Goal: Task Accomplishment & Management: Manage account settings

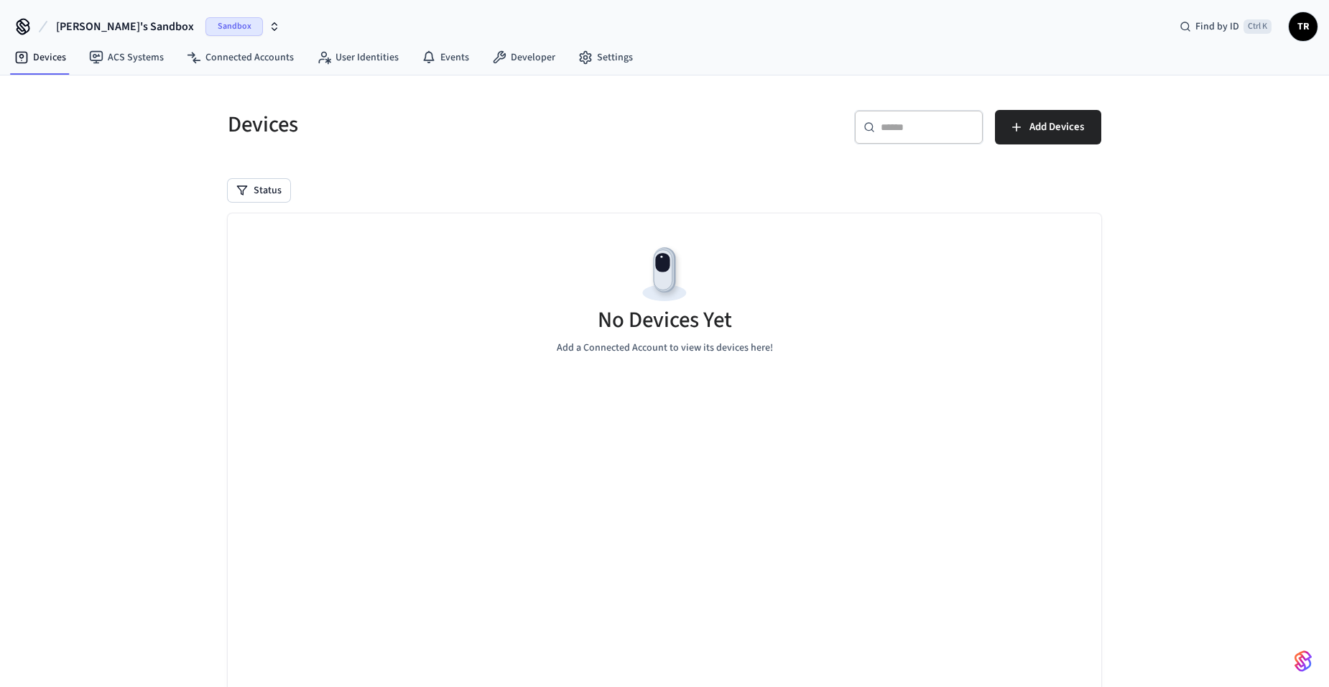
click at [205, 24] on span "Sandbox" at bounding box center [233, 26] width 57 height 19
click at [86, 122] on span "New Workspace" at bounding box center [68, 123] width 68 height 15
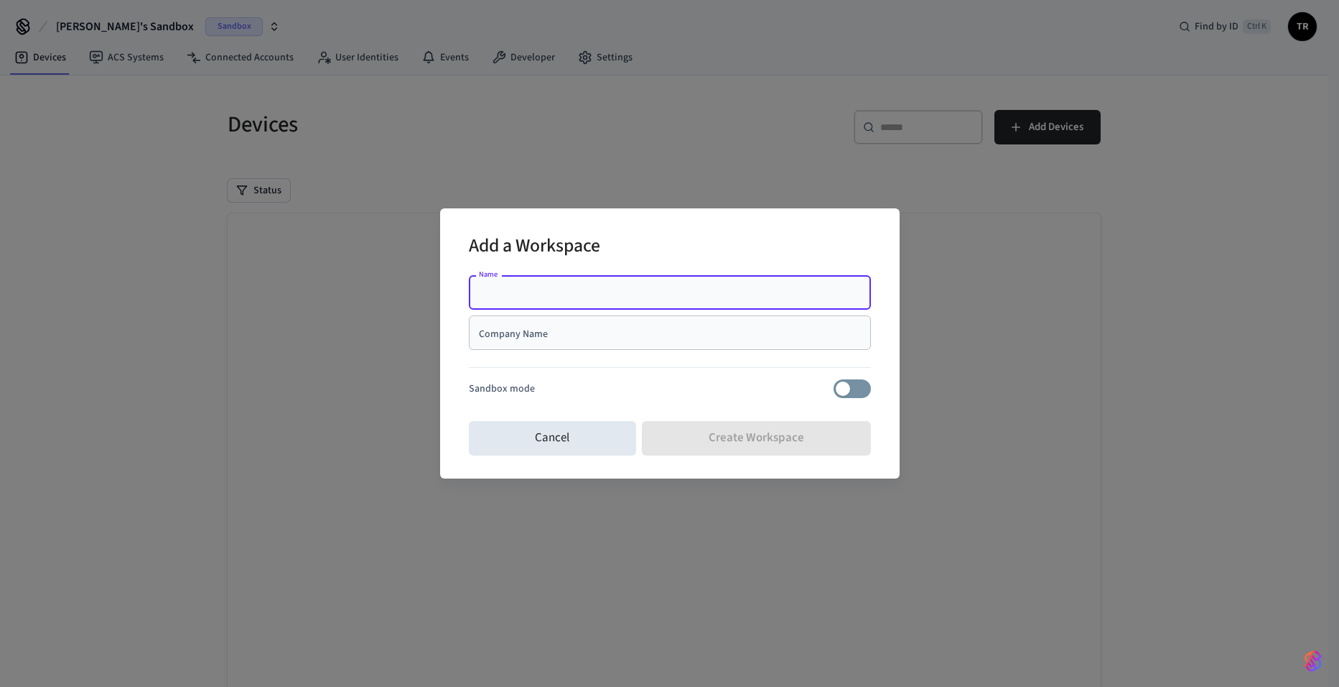
click at [529, 300] on div "Name" at bounding box center [670, 292] width 402 height 34
type input "**********"
click at [595, 343] on div "Company Name" at bounding box center [670, 332] width 402 height 34
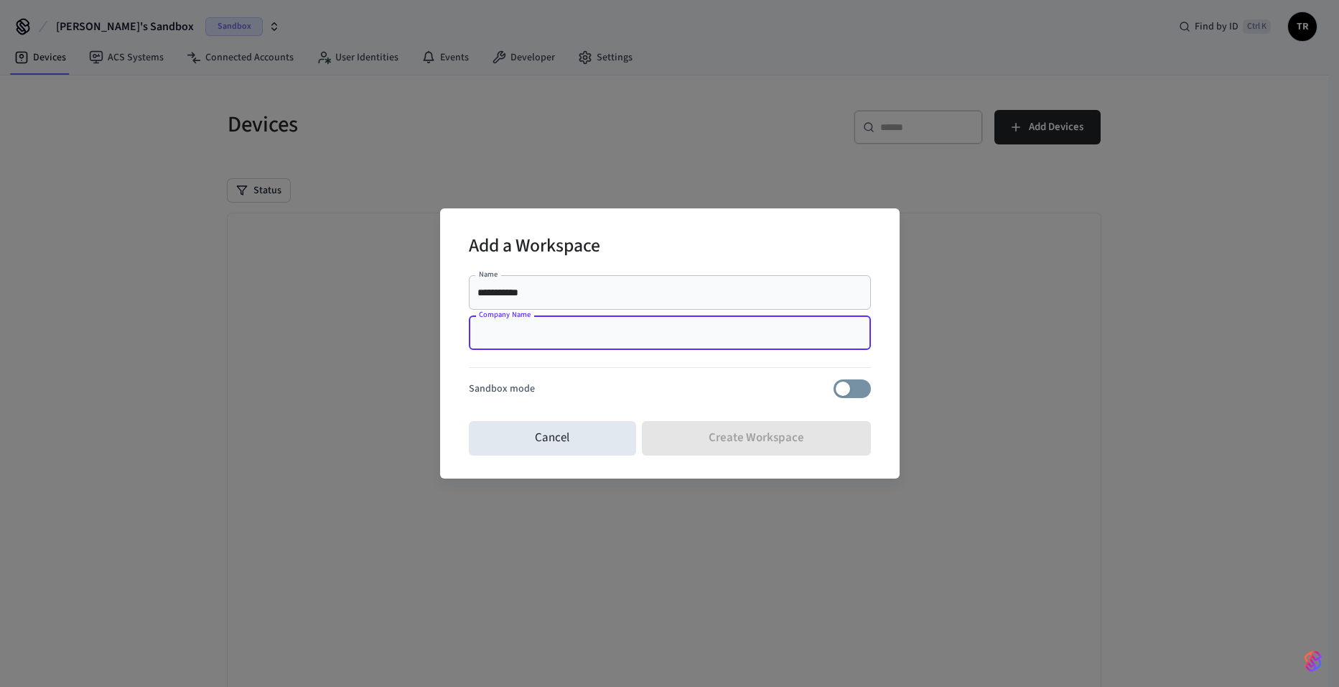
click at [720, 441] on div "Cancel Create Workspace" at bounding box center [670, 438] width 402 height 46
click at [559, 325] on div "Company Name" at bounding box center [670, 332] width 402 height 34
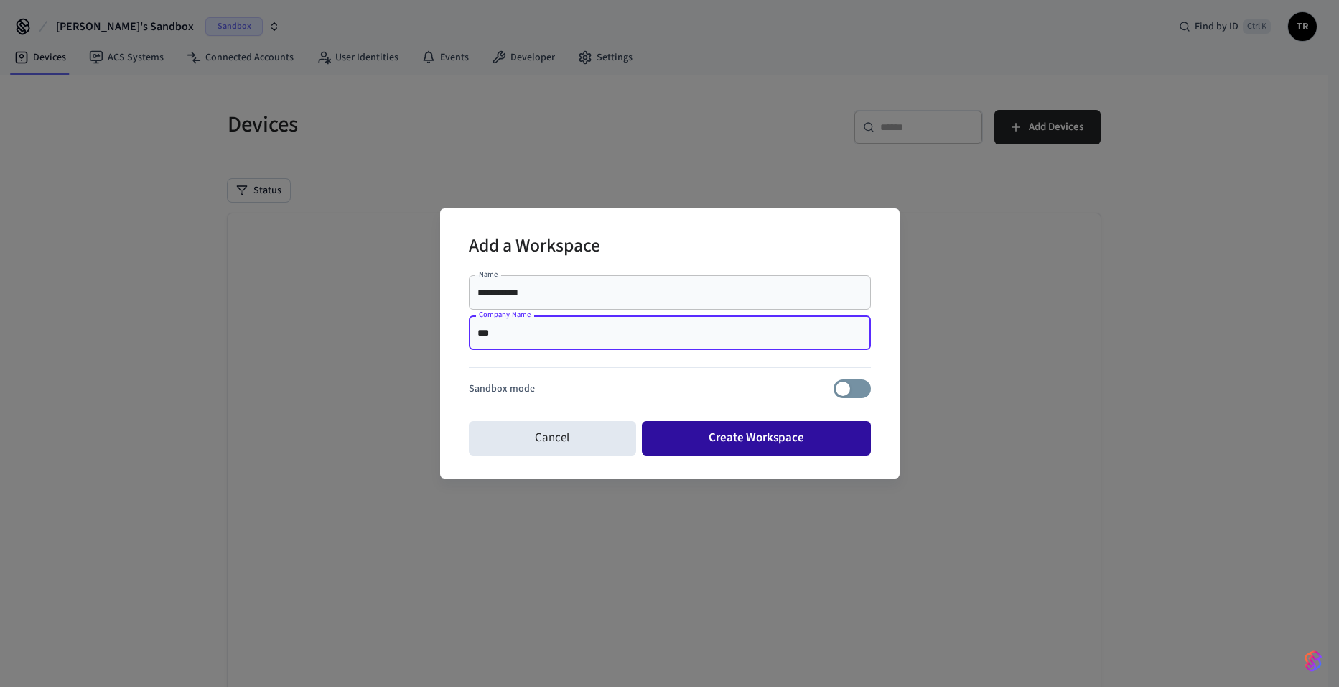
type input "***"
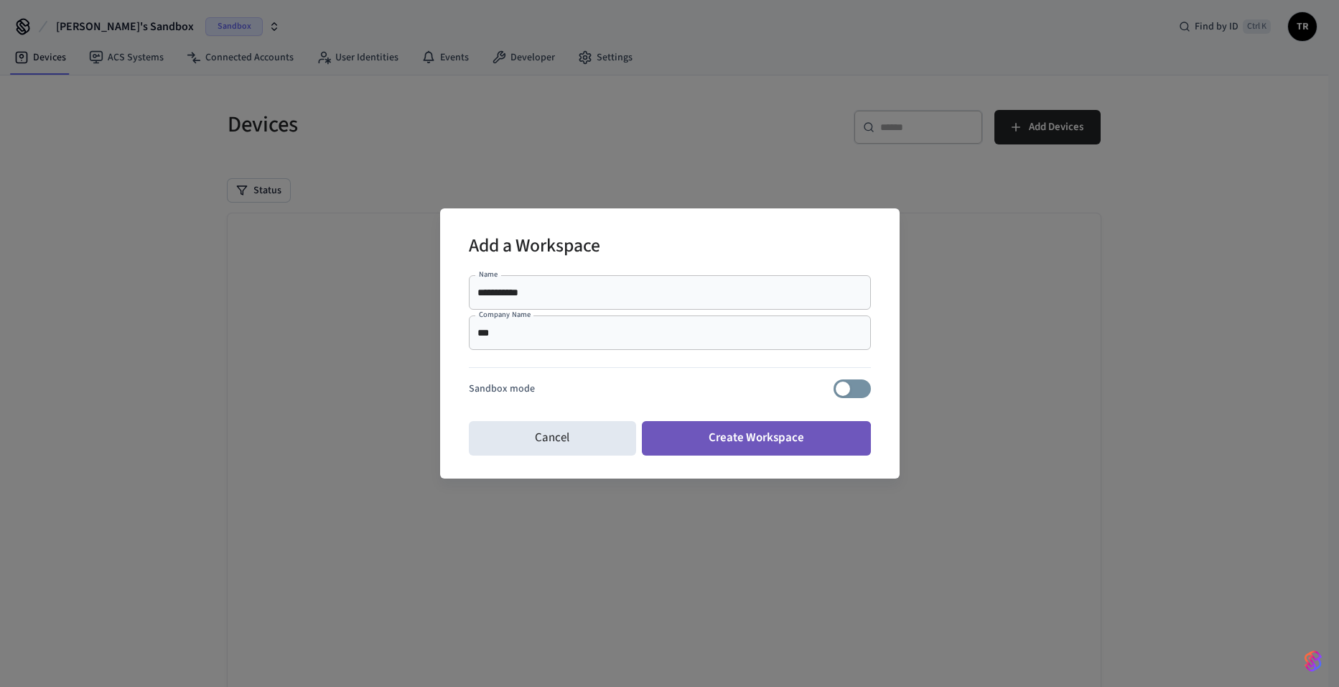
click at [746, 445] on button "Create Workspace" at bounding box center [756, 438] width 229 height 34
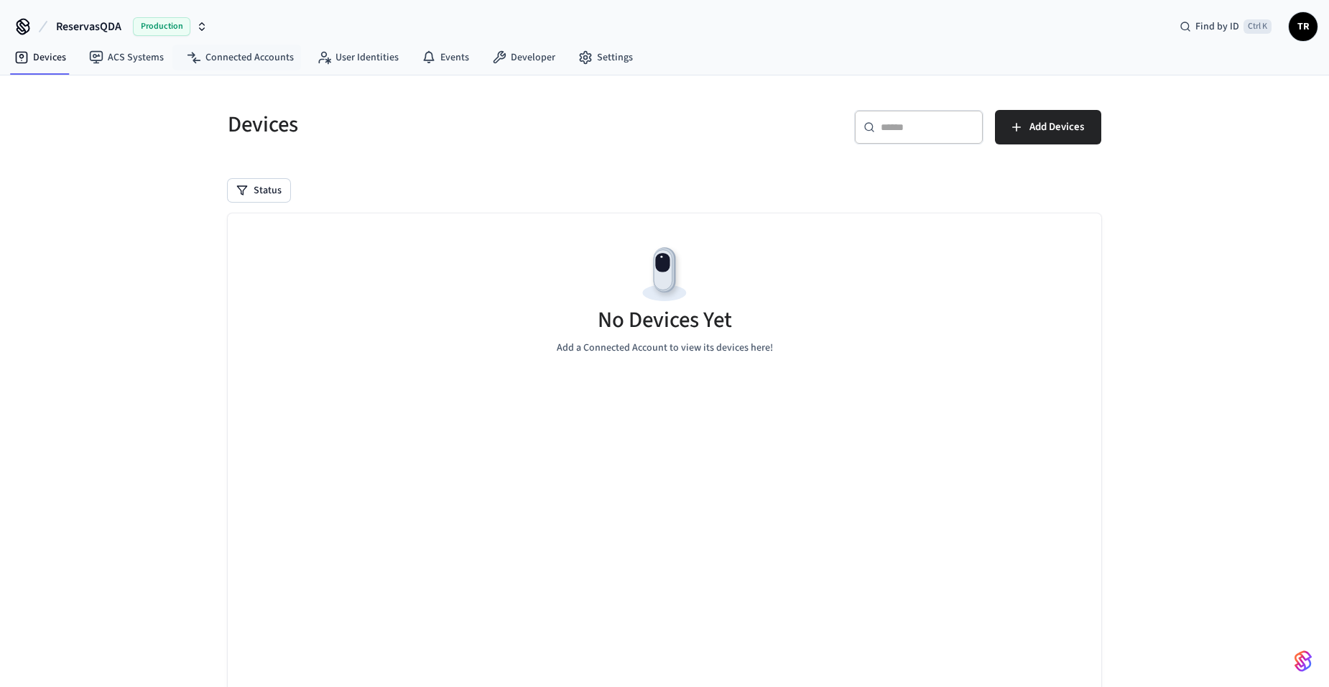
click at [203, 25] on icon "button" at bounding box center [201, 26] width 11 height 11
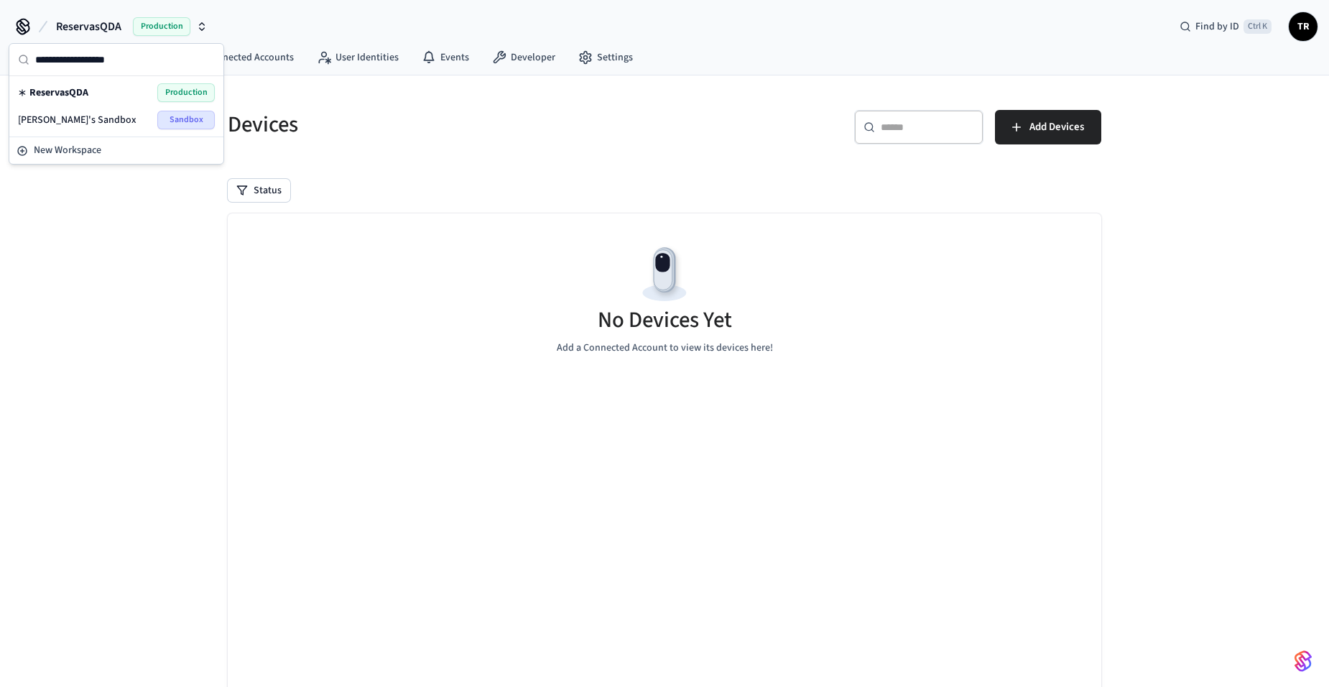
click at [190, 14] on button "ReservasQDA Production" at bounding box center [132, 26] width 160 height 30
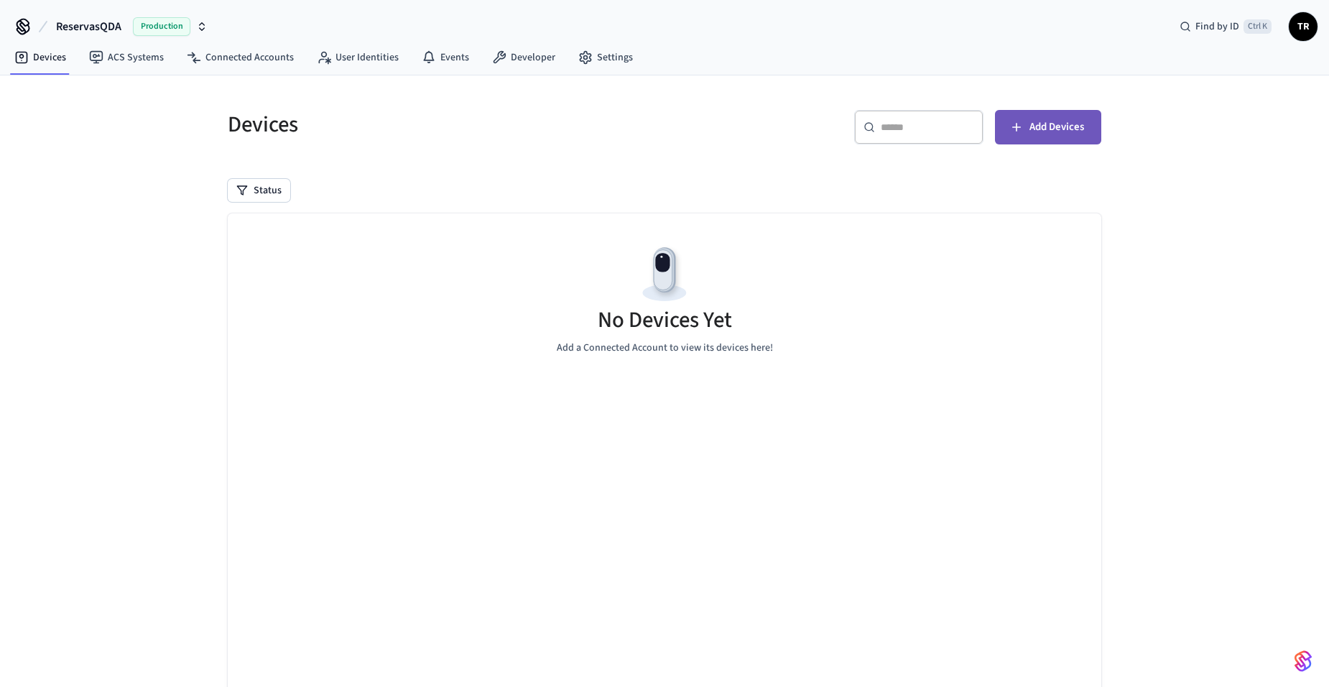
click at [1064, 124] on span "Add Devices" at bounding box center [1056, 127] width 55 height 19
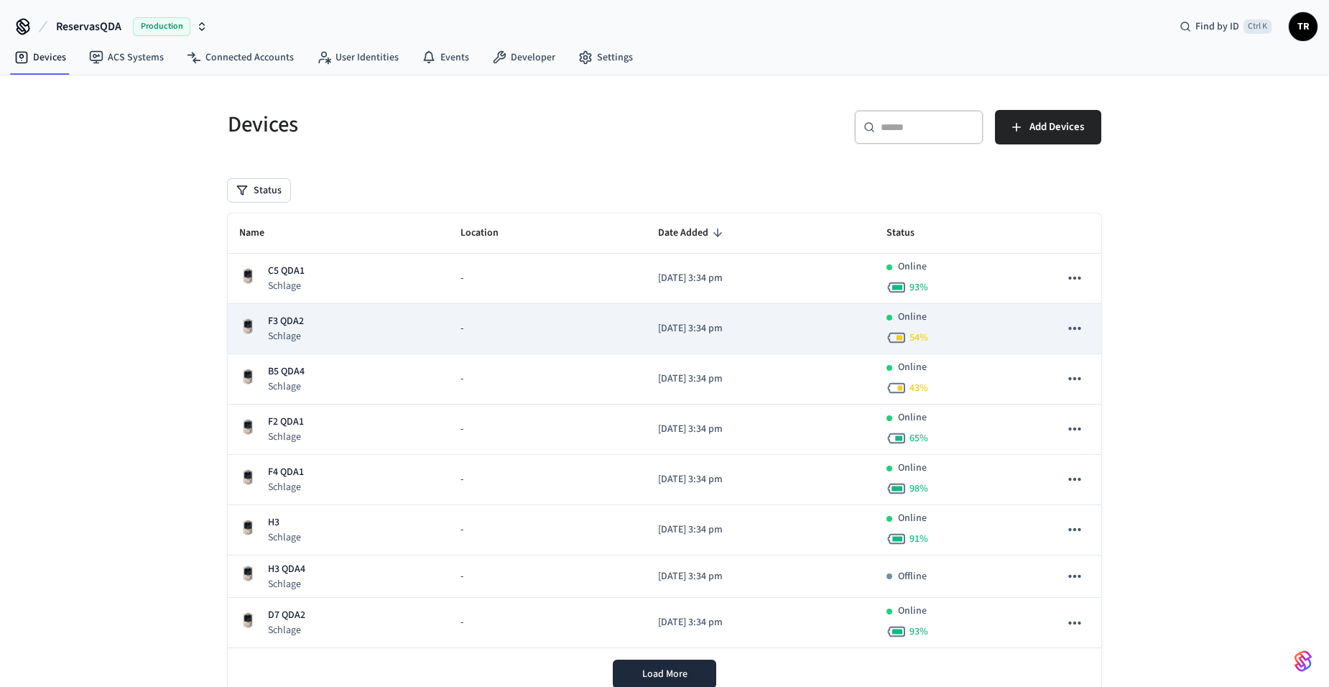
scroll to position [51, 0]
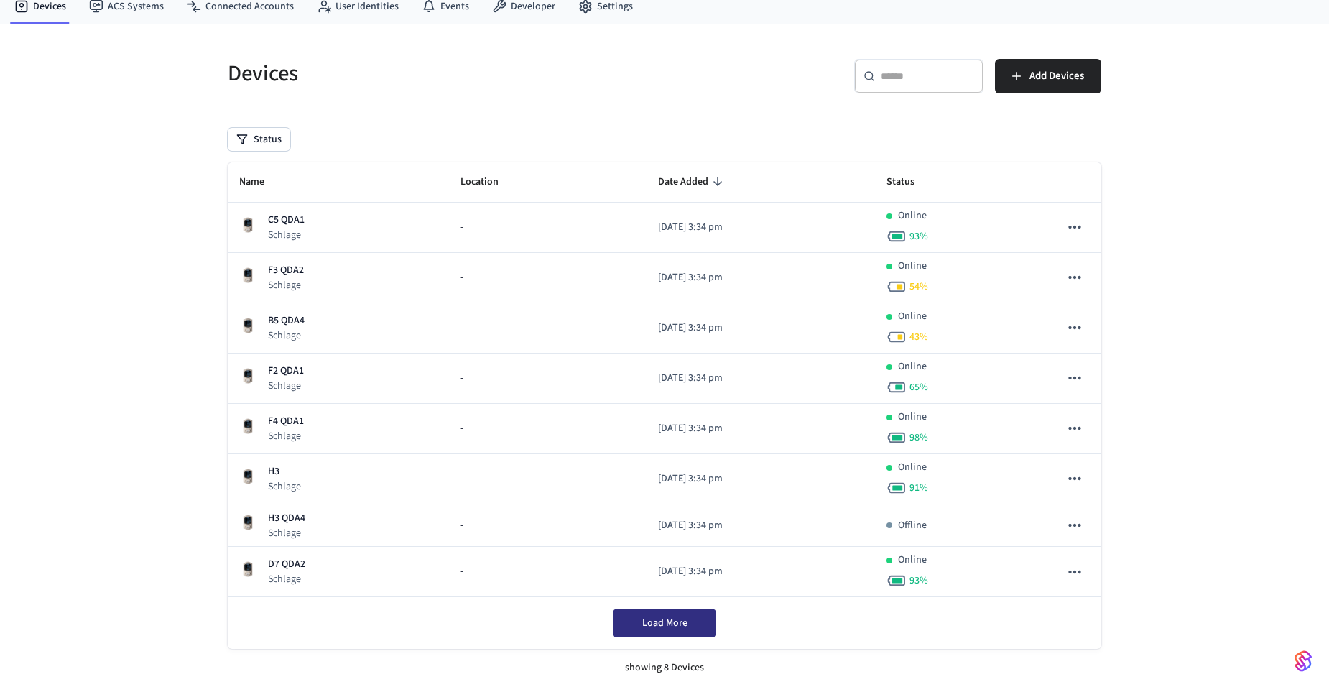
click at [687, 609] on button "Load More" at bounding box center [664, 622] width 103 height 29
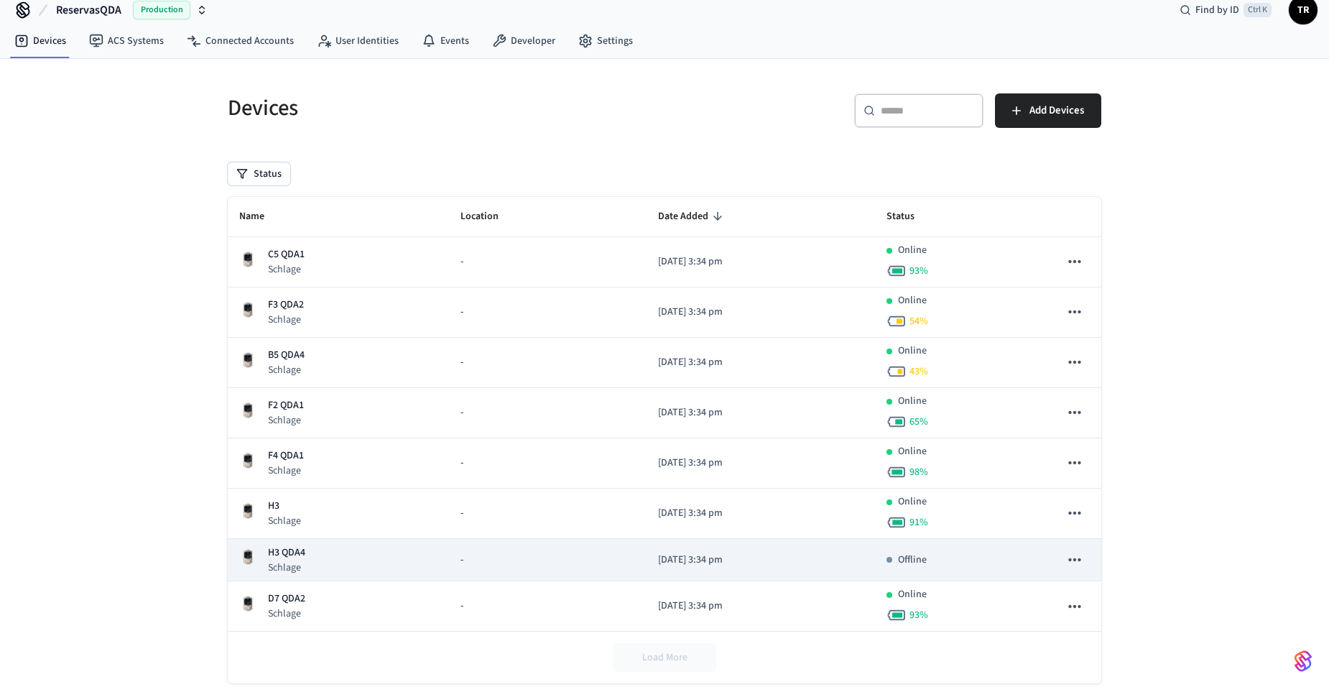
scroll to position [0, 0]
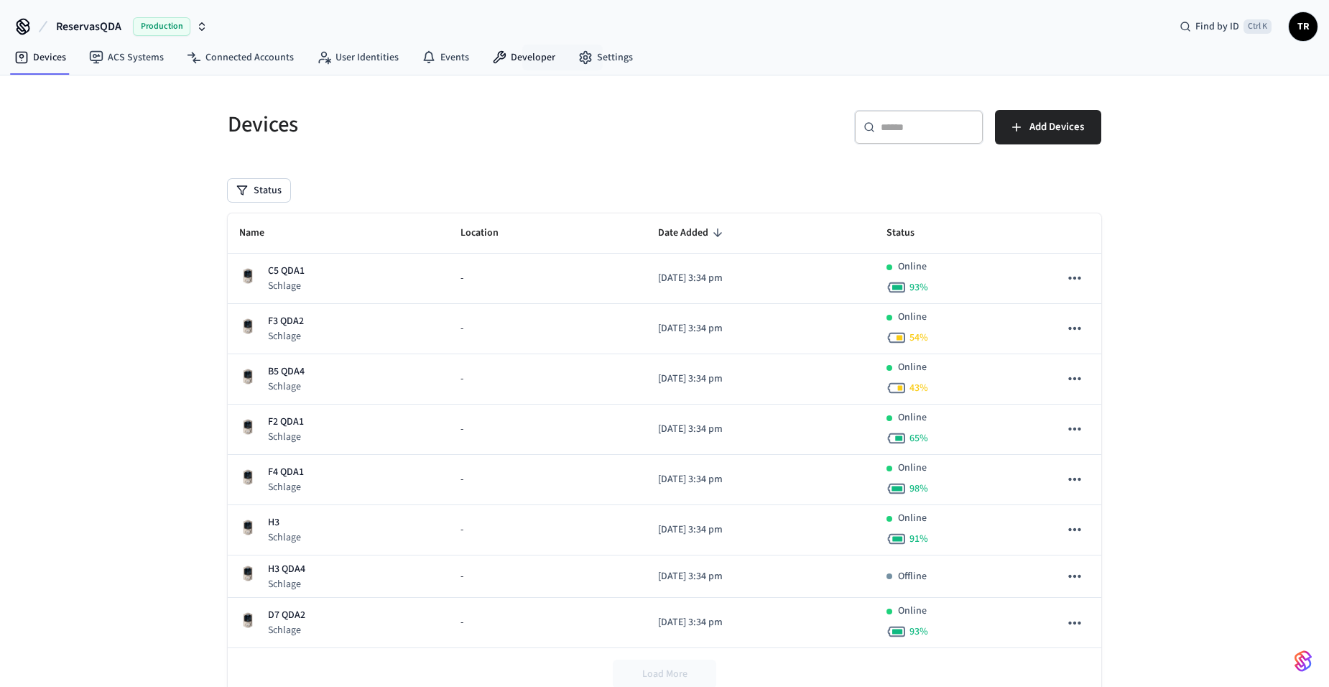
drag, startPoint x: 526, startPoint y: 55, endPoint x: 531, endPoint y: 84, distance: 29.2
click at [526, 55] on link "Developer" at bounding box center [523, 58] width 86 height 26
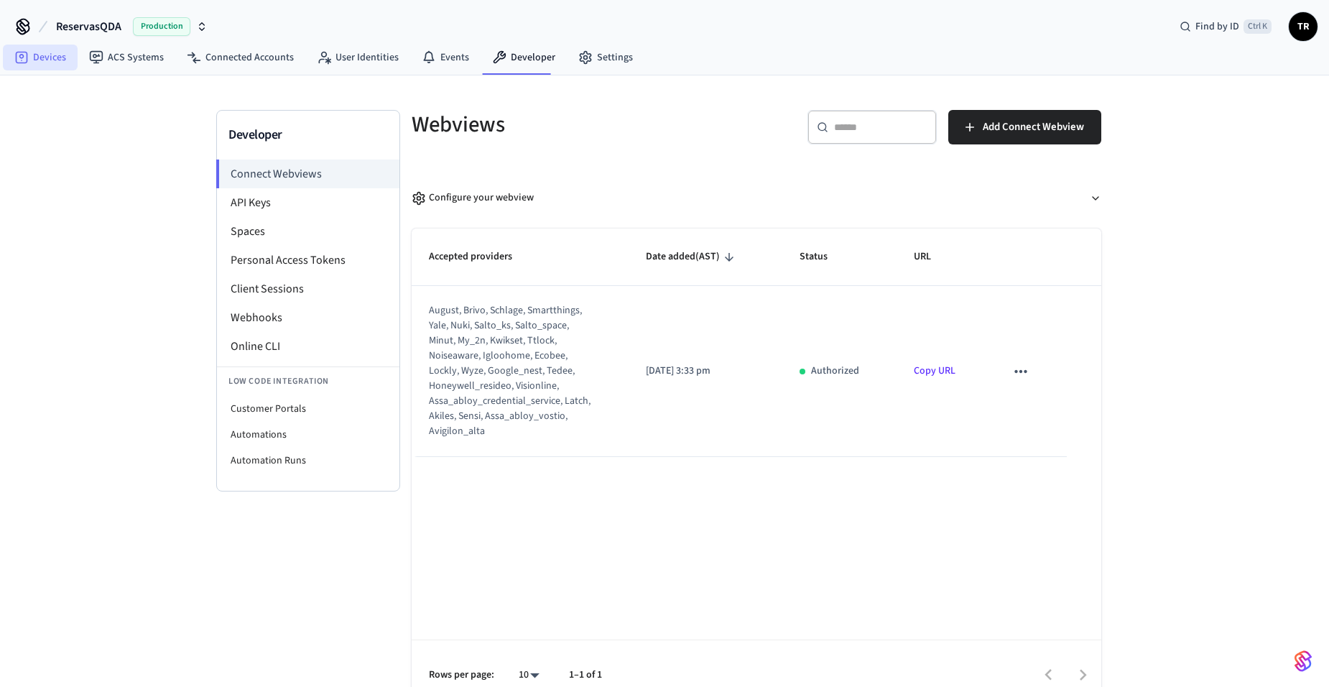
click at [23, 58] on icon at bounding box center [21, 56] width 5 height 5
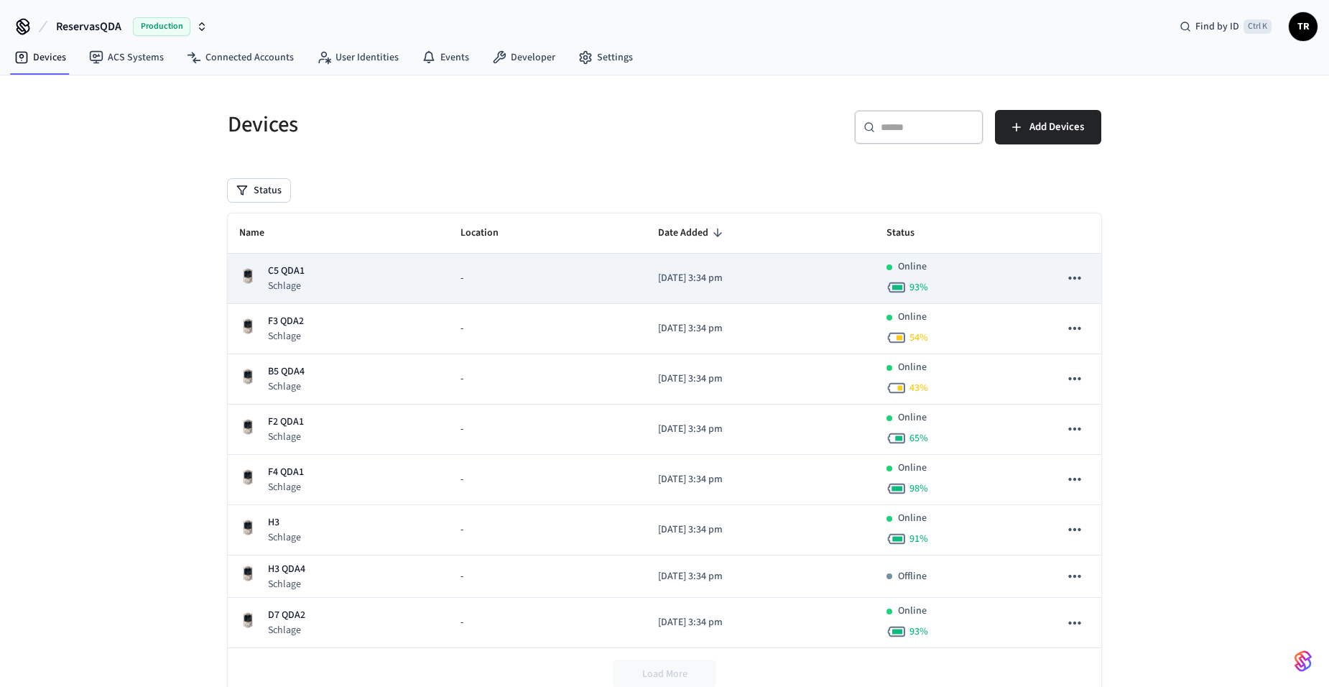
click at [310, 277] on div "C5 QDA1 Schlage" at bounding box center [338, 278] width 198 height 29
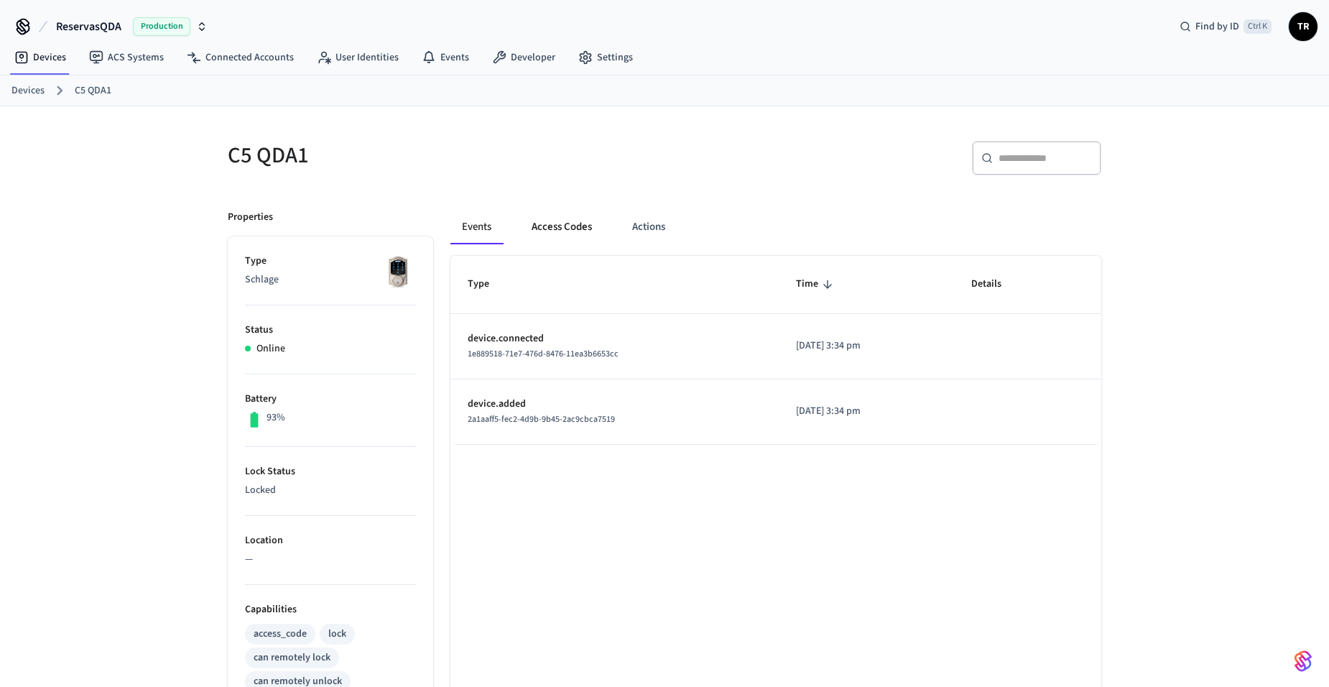
click at [565, 229] on button "Access Codes" at bounding box center [561, 227] width 83 height 34
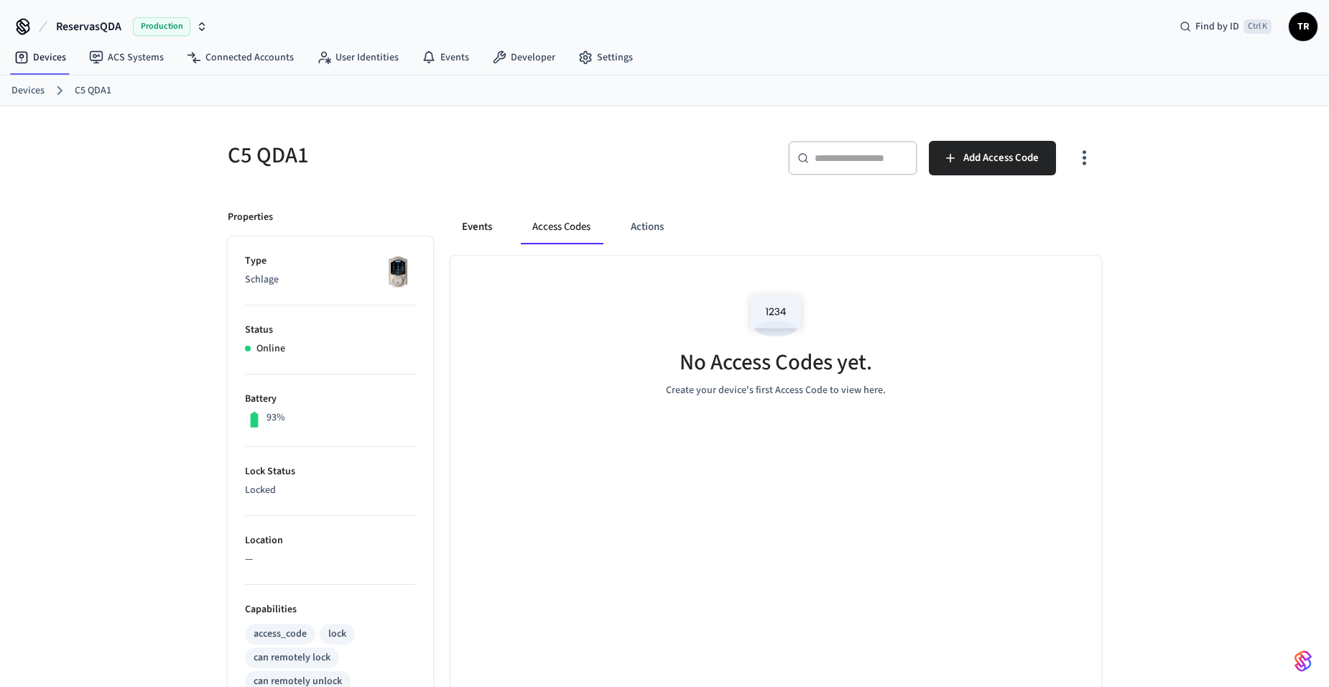
click at [494, 227] on button "Events" at bounding box center [476, 227] width 53 height 34
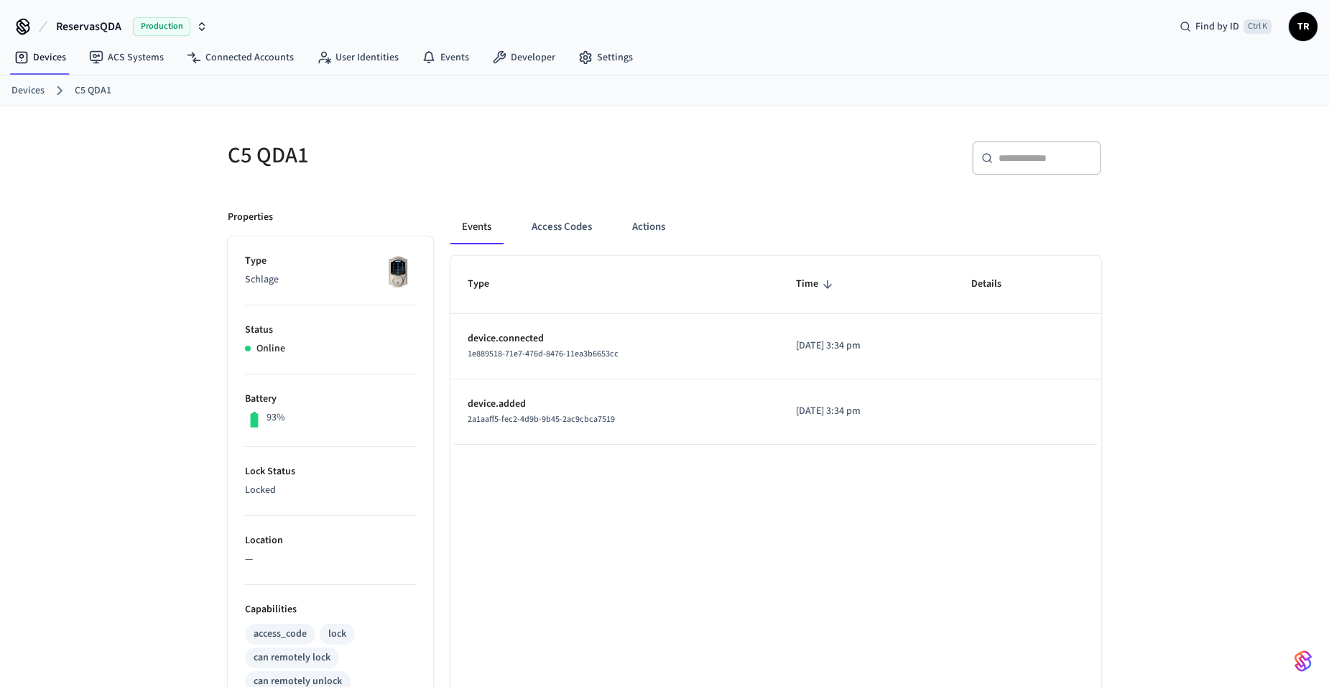
click at [17, 90] on link "Devices" at bounding box center [27, 90] width 33 height 15
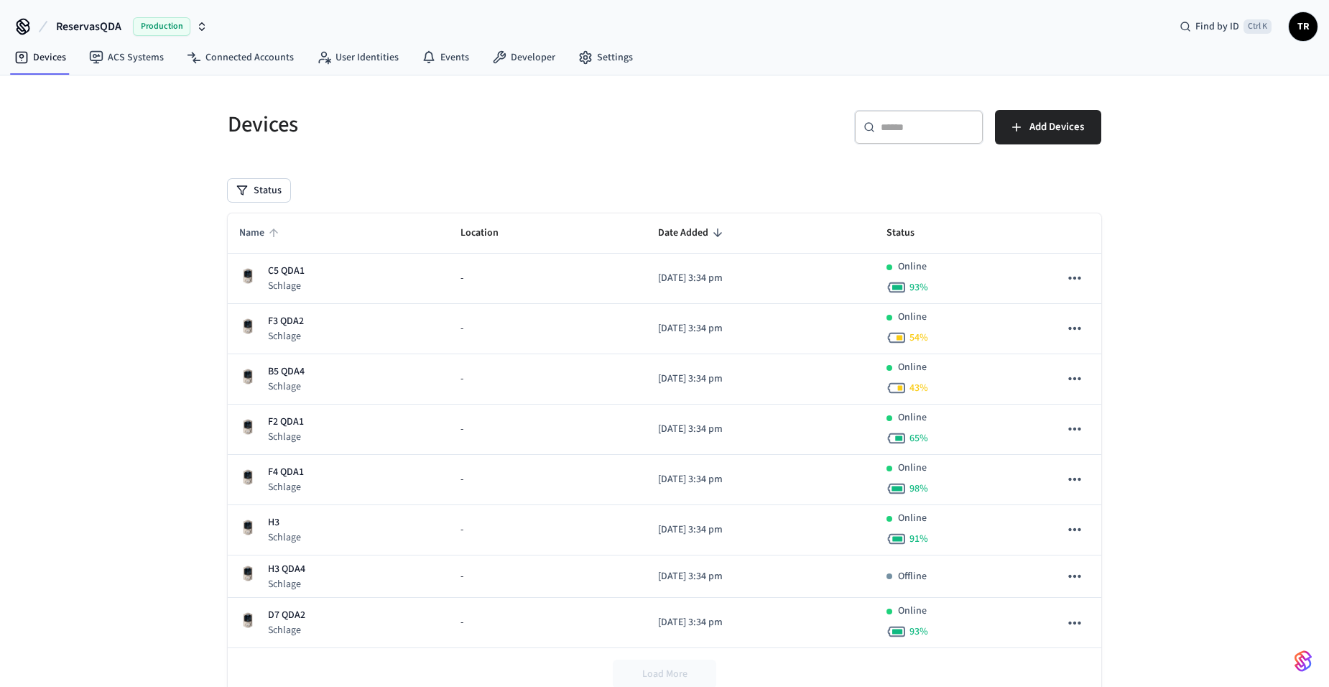
click at [264, 233] on span "Name" at bounding box center [261, 233] width 44 height 22
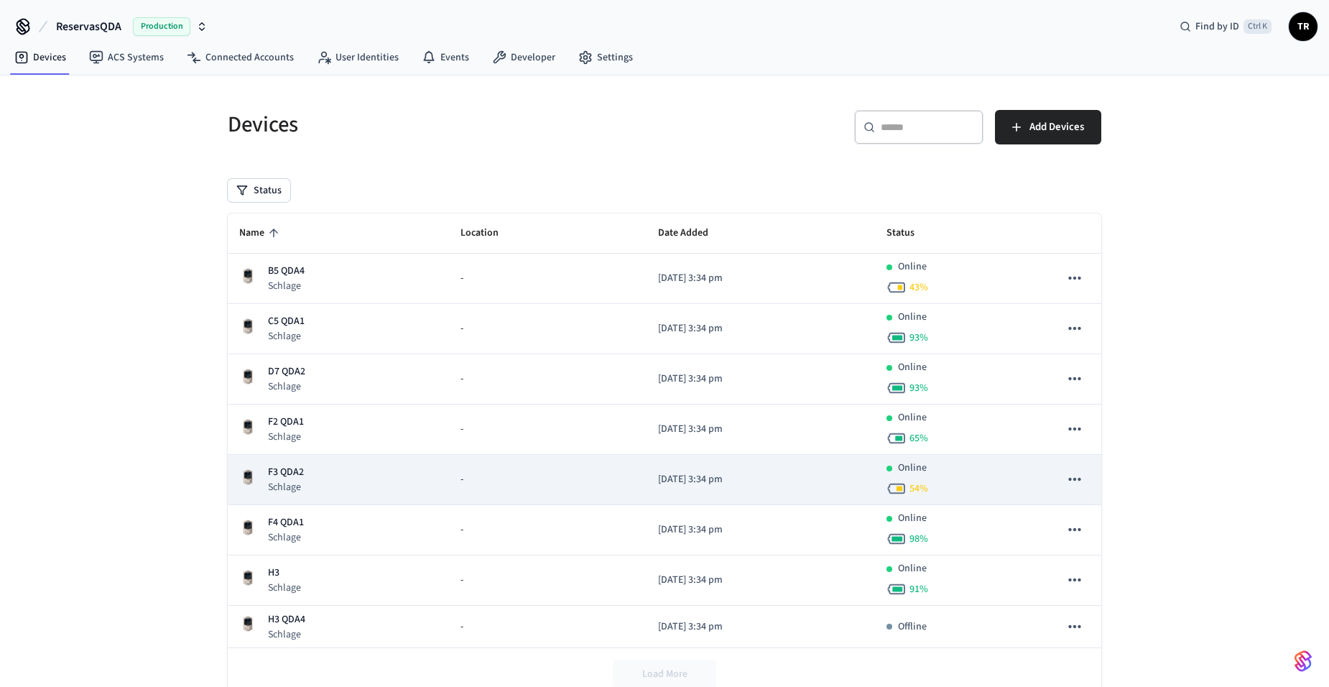
scroll to position [51, 0]
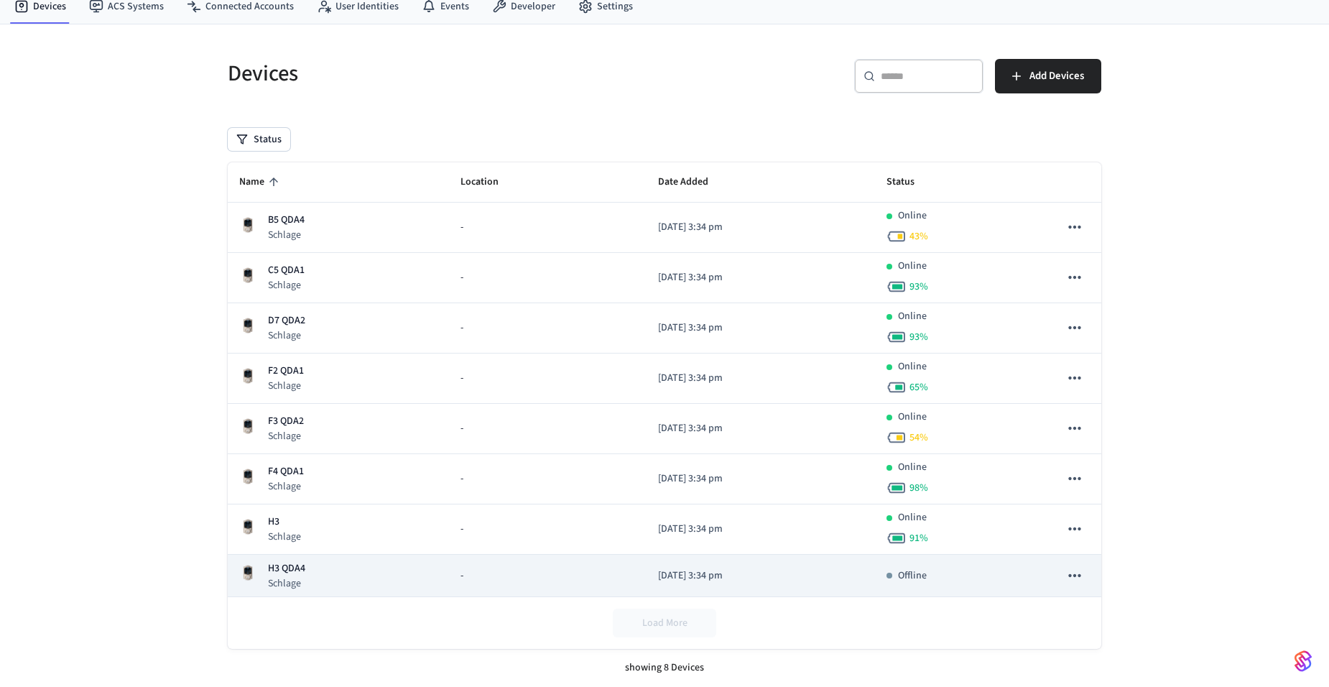
click at [784, 563] on td "[DATE] 3:34 pm" at bounding box center [760, 575] width 228 height 42
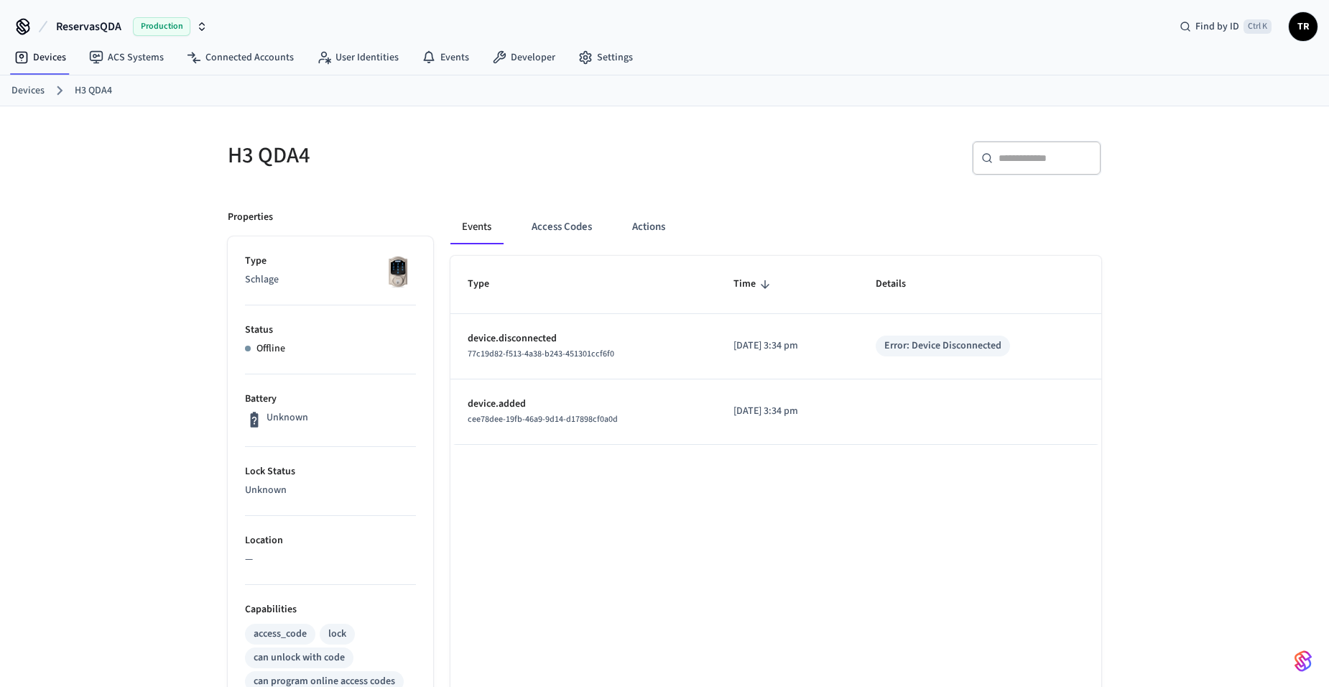
click at [25, 95] on link "Devices" at bounding box center [27, 90] width 33 height 15
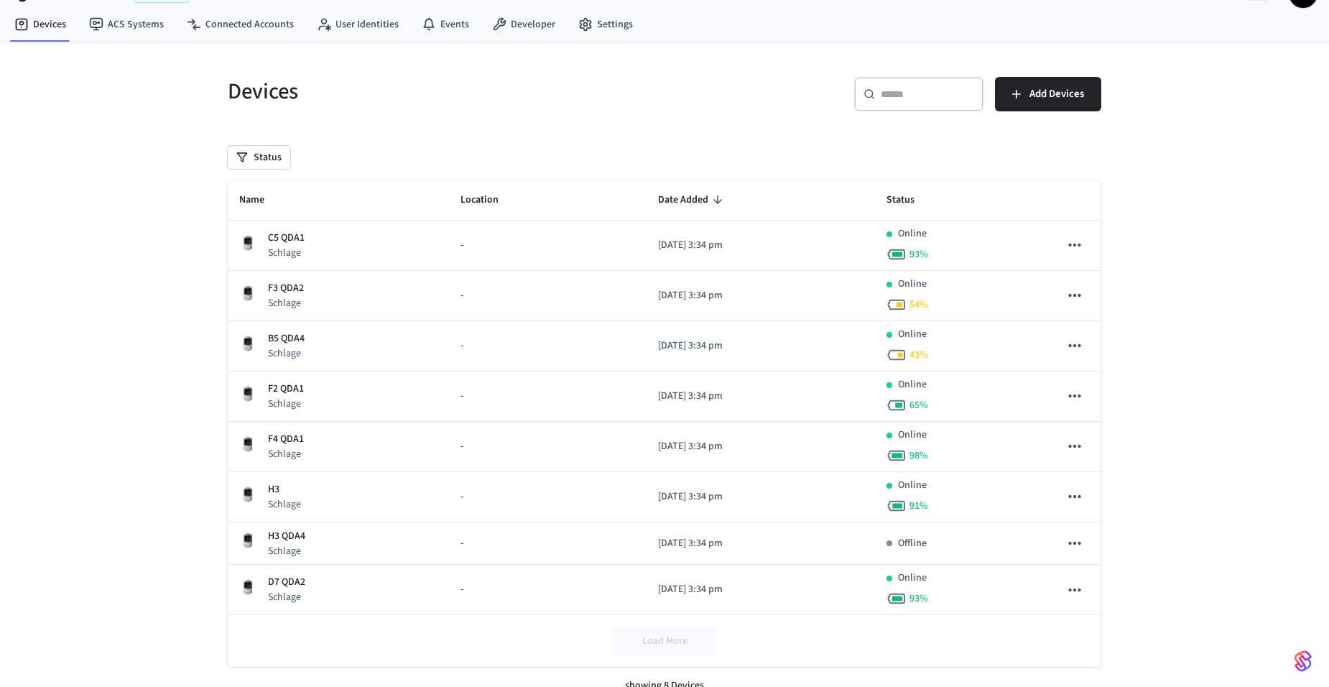
scroll to position [51, 0]
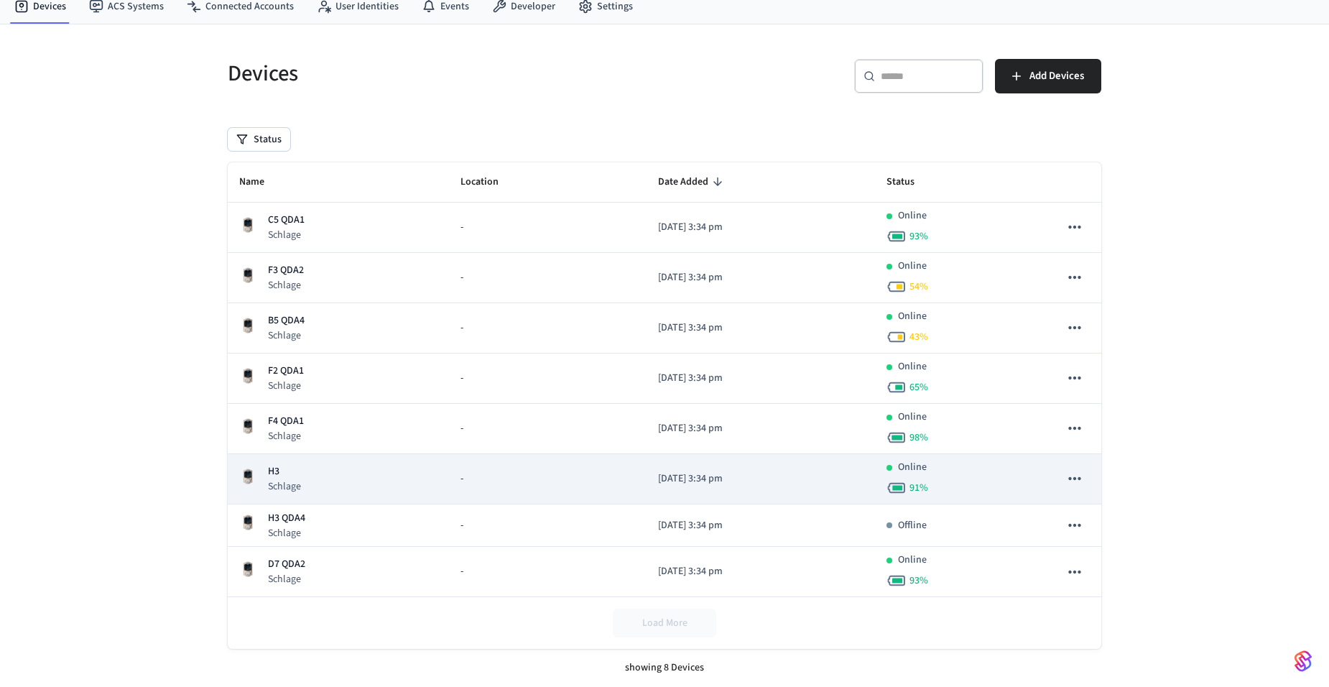
click at [432, 491] on td "H3 Schlage" at bounding box center [338, 479] width 221 height 50
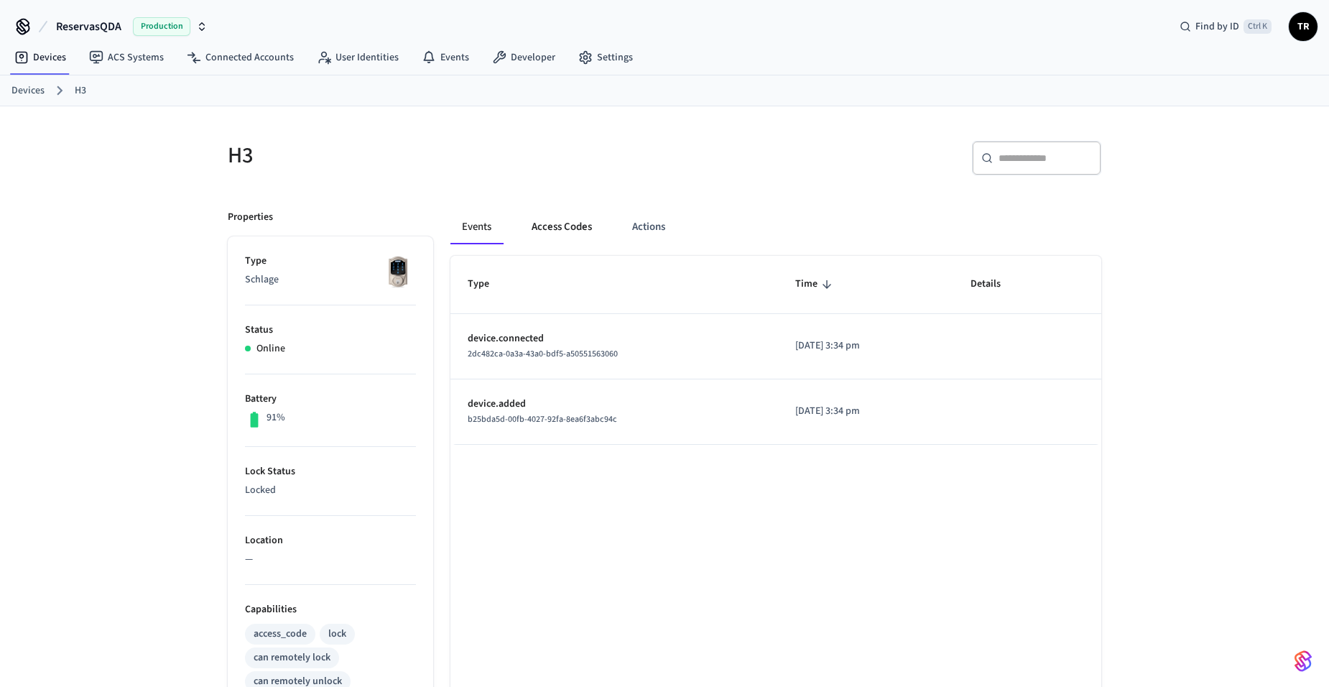
click at [565, 217] on button "Access Codes" at bounding box center [561, 227] width 83 height 34
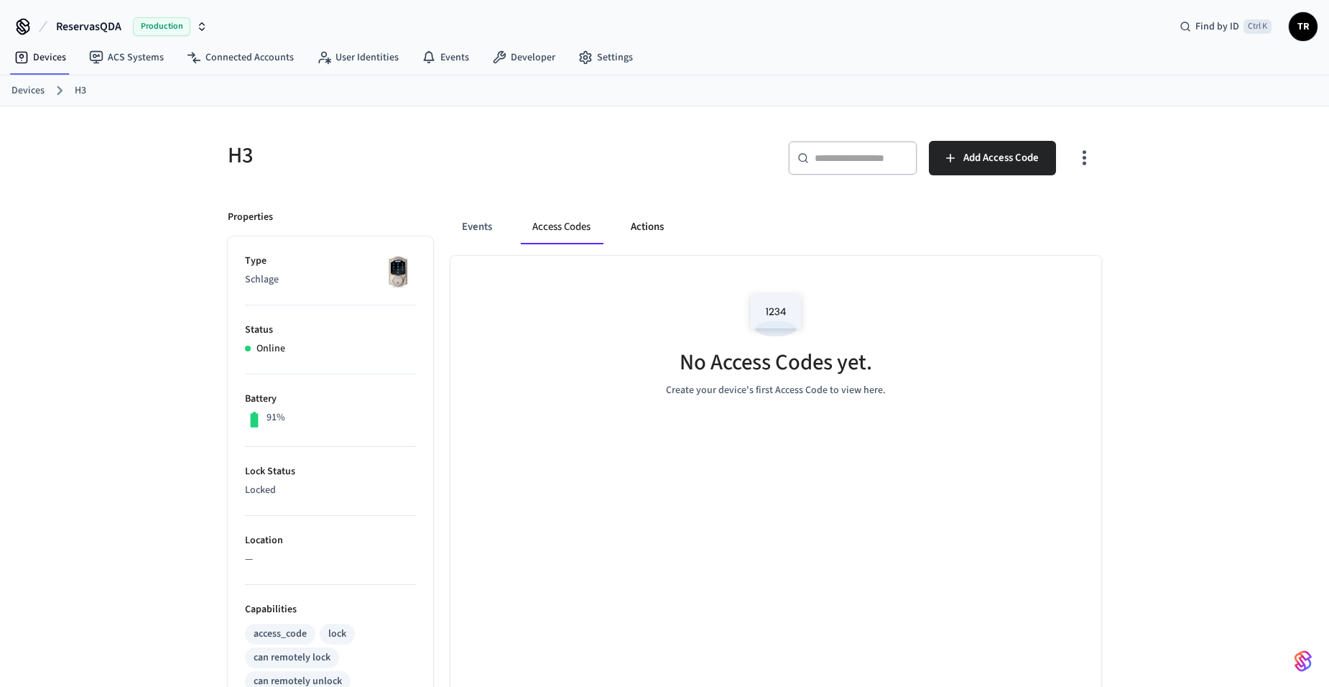
click at [635, 220] on button "Actions" at bounding box center [647, 227] width 56 height 34
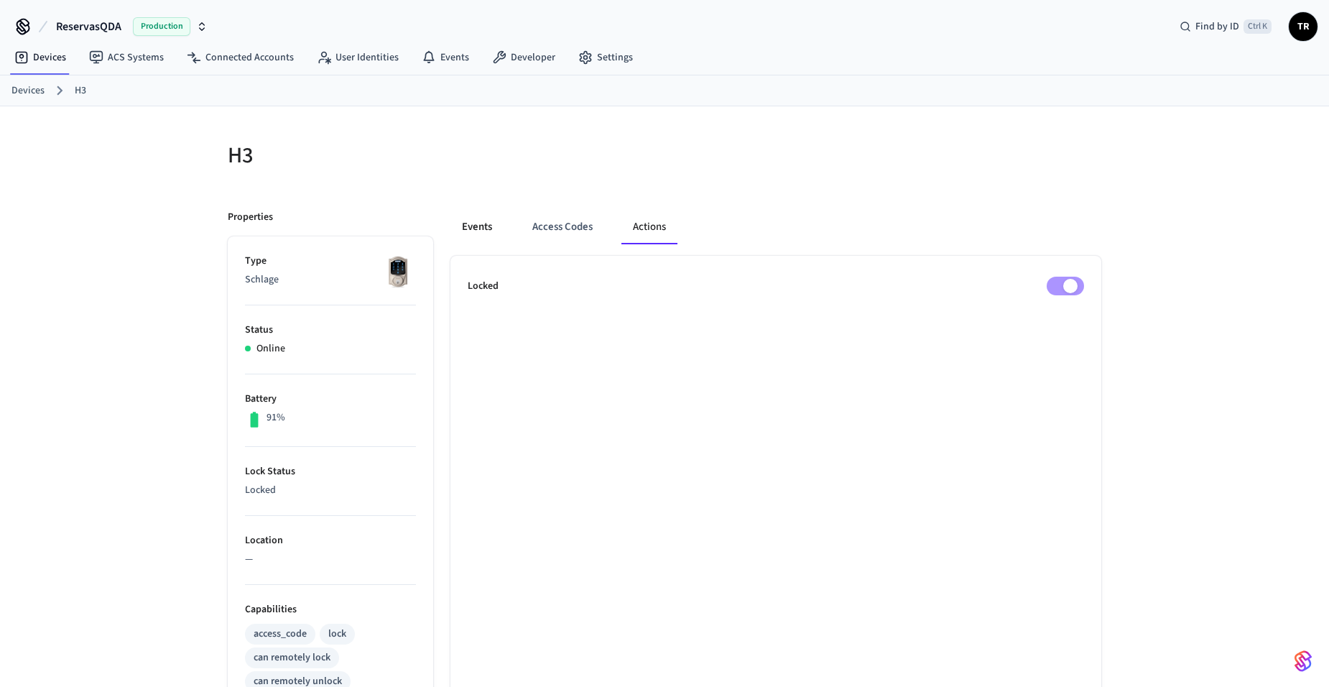
click at [490, 222] on button "Events" at bounding box center [476, 227] width 53 height 34
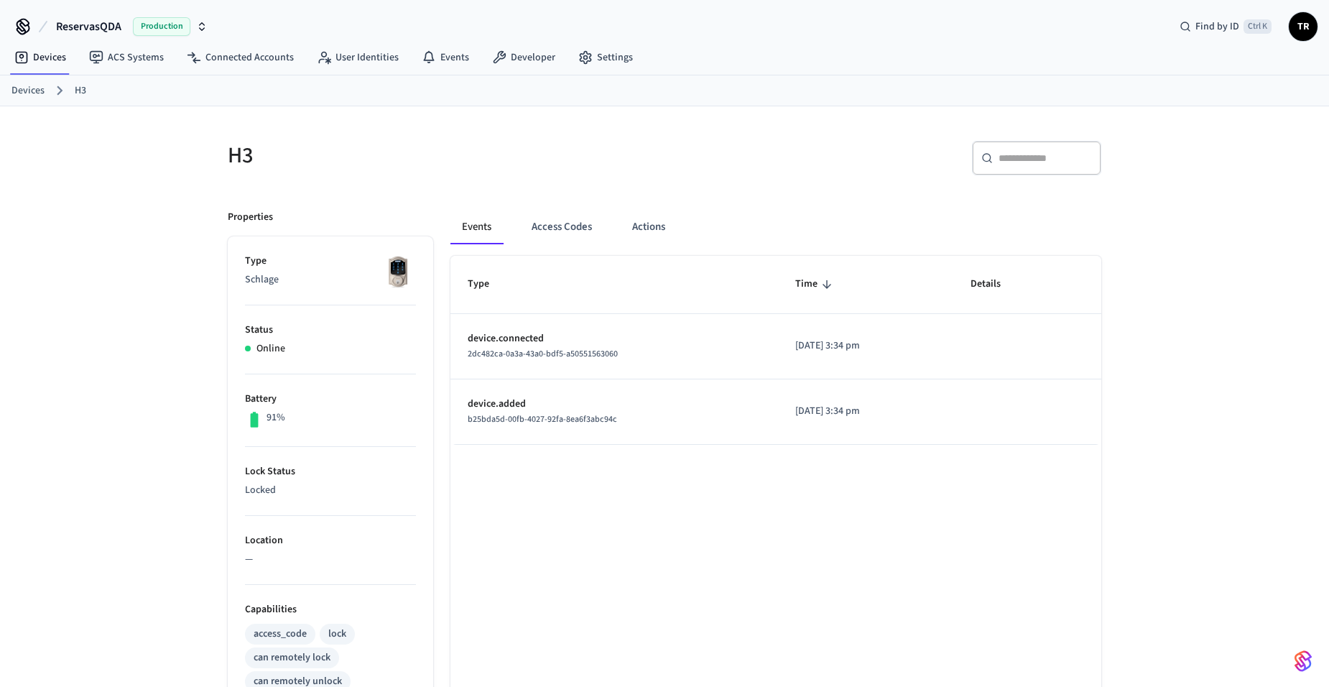
click at [28, 89] on link "Devices" at bounding box center [27, 90] width 33 height 15
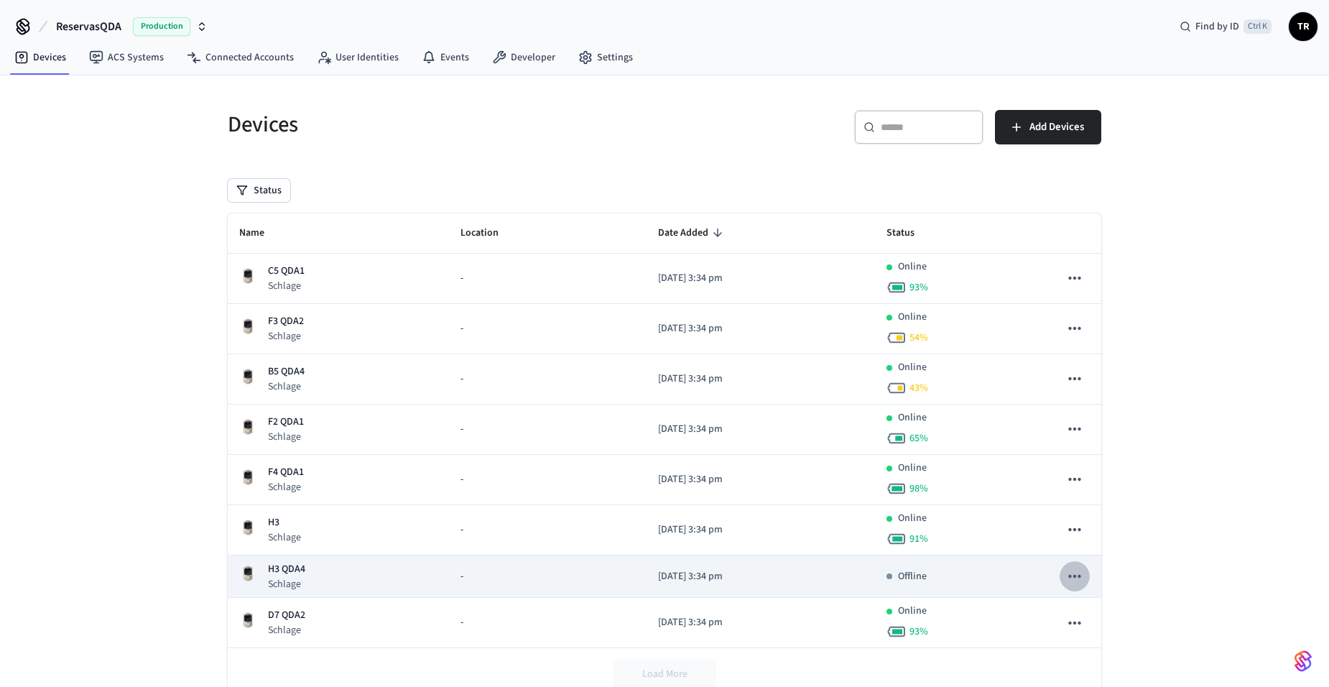
click at [1075, 577] on icon "sticky table" at bounding box center [1074, 576] width 19 height 19
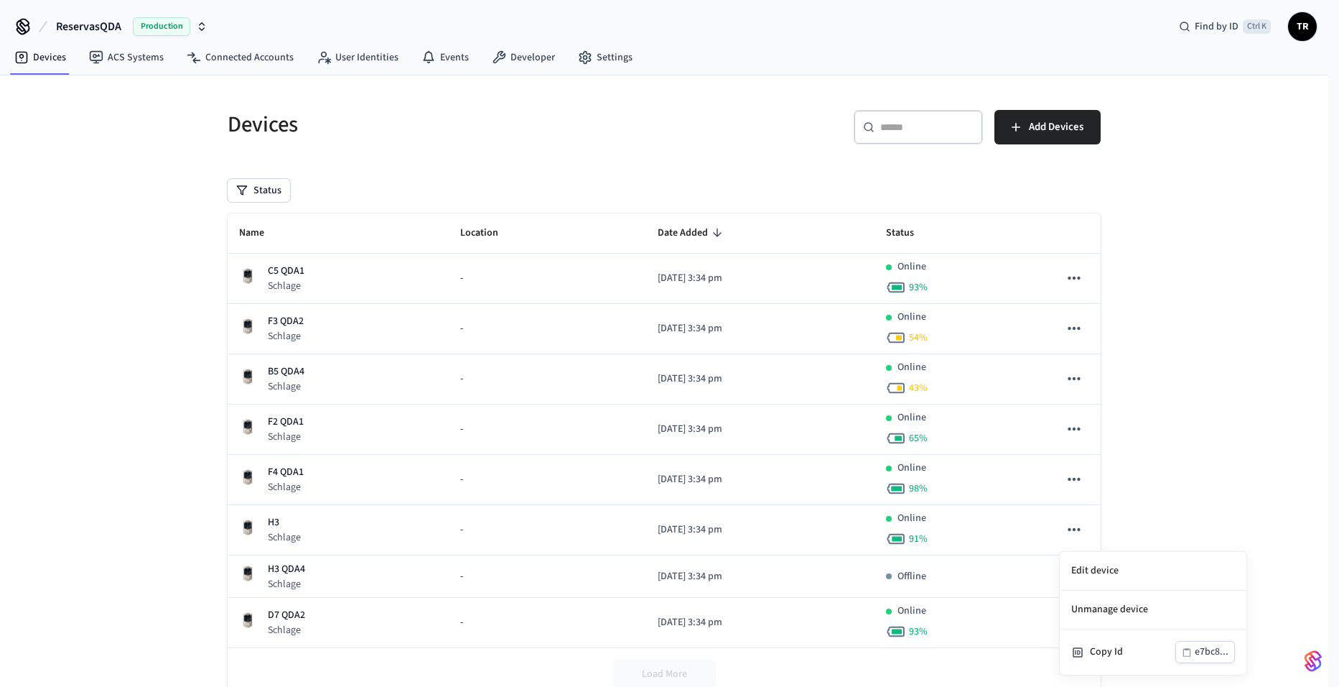
click at [1161, 446] on div at bounding box center [669, 343] width 1339 height 687
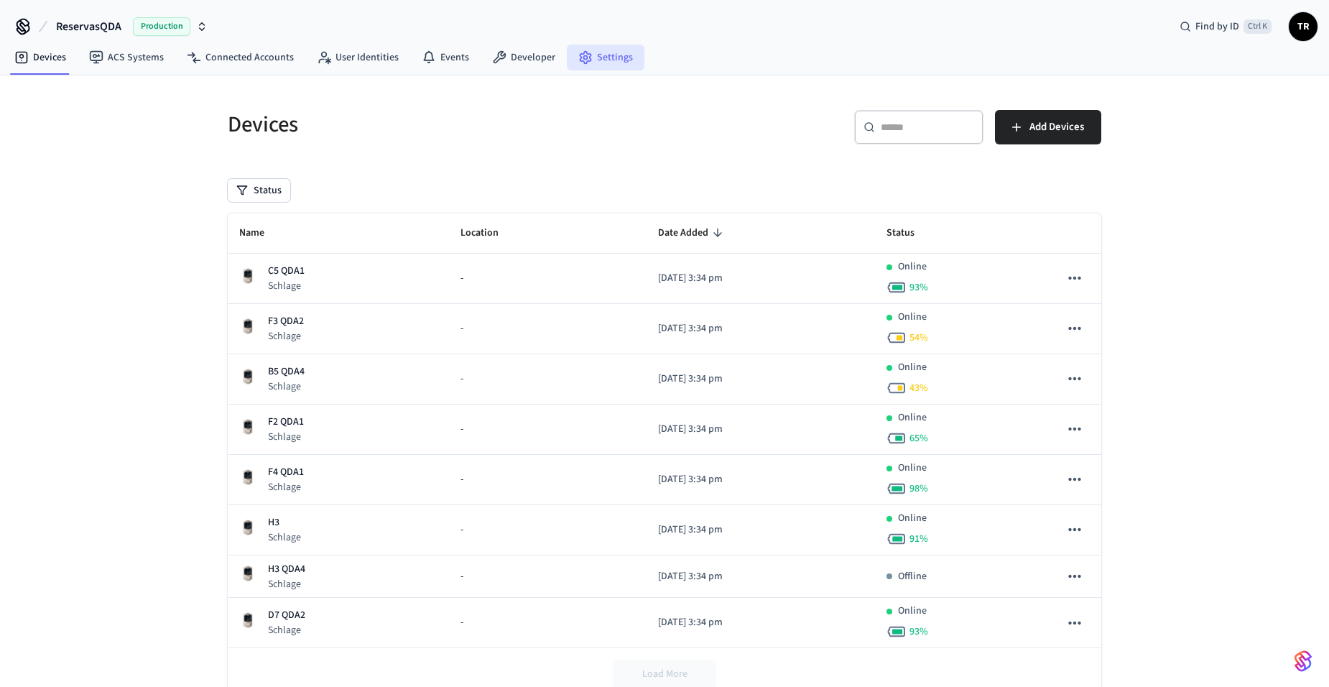
click at [605, 57] on link "Settings" at bounding box center [606, 58] width 78 height 26
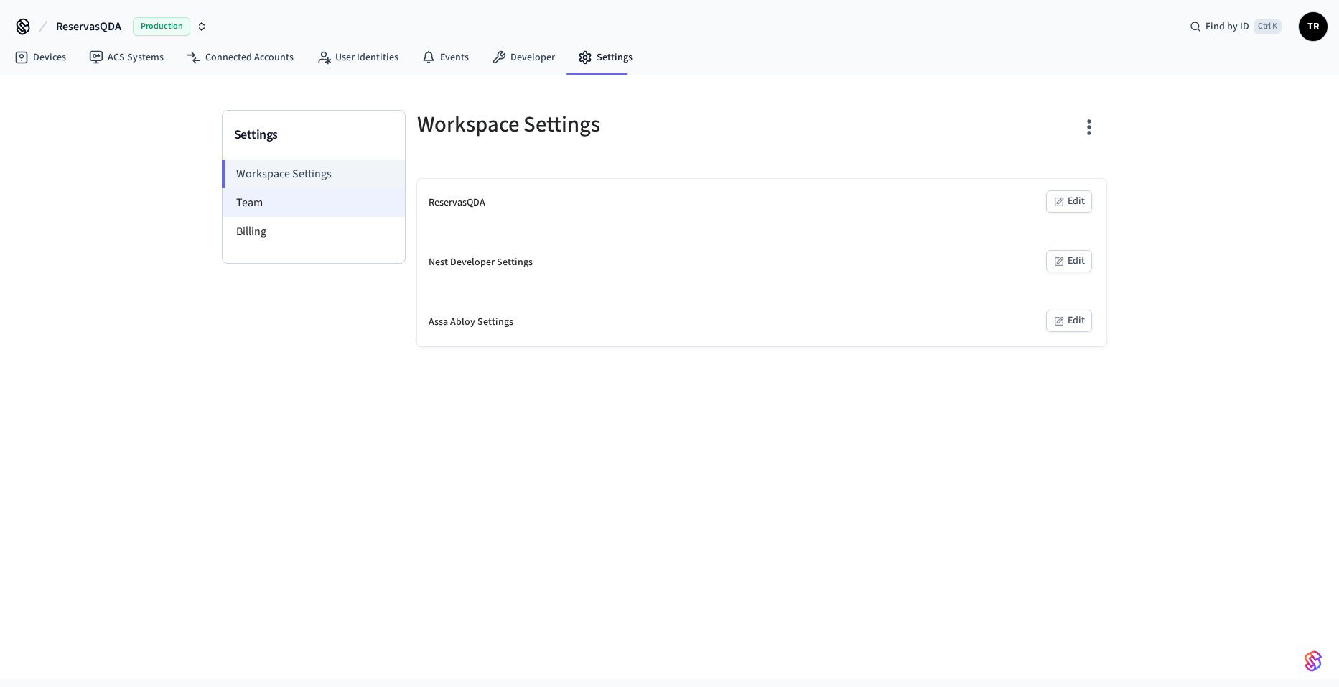
click at [269, 203] on li "Team" at bounding box center [314, 202] width 182 height 29
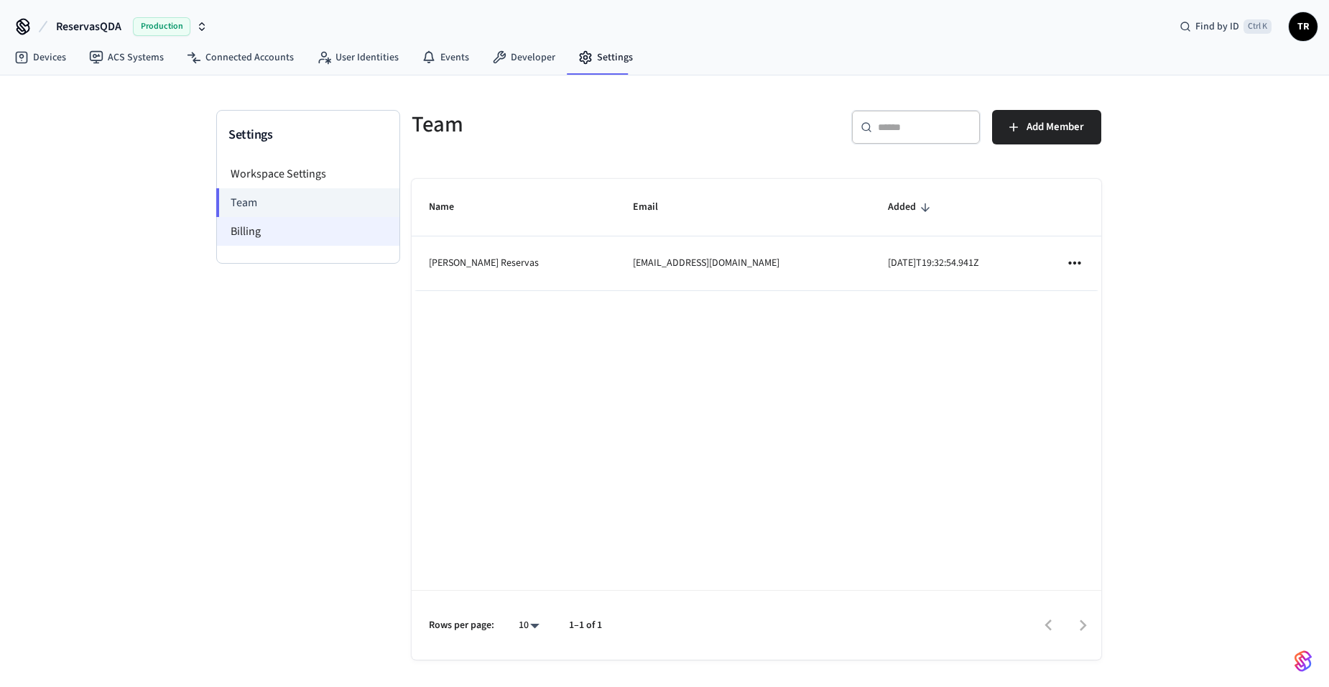
click at [262, 227] on li "Billing" at bounding box center [308, 231] width 182 height 29
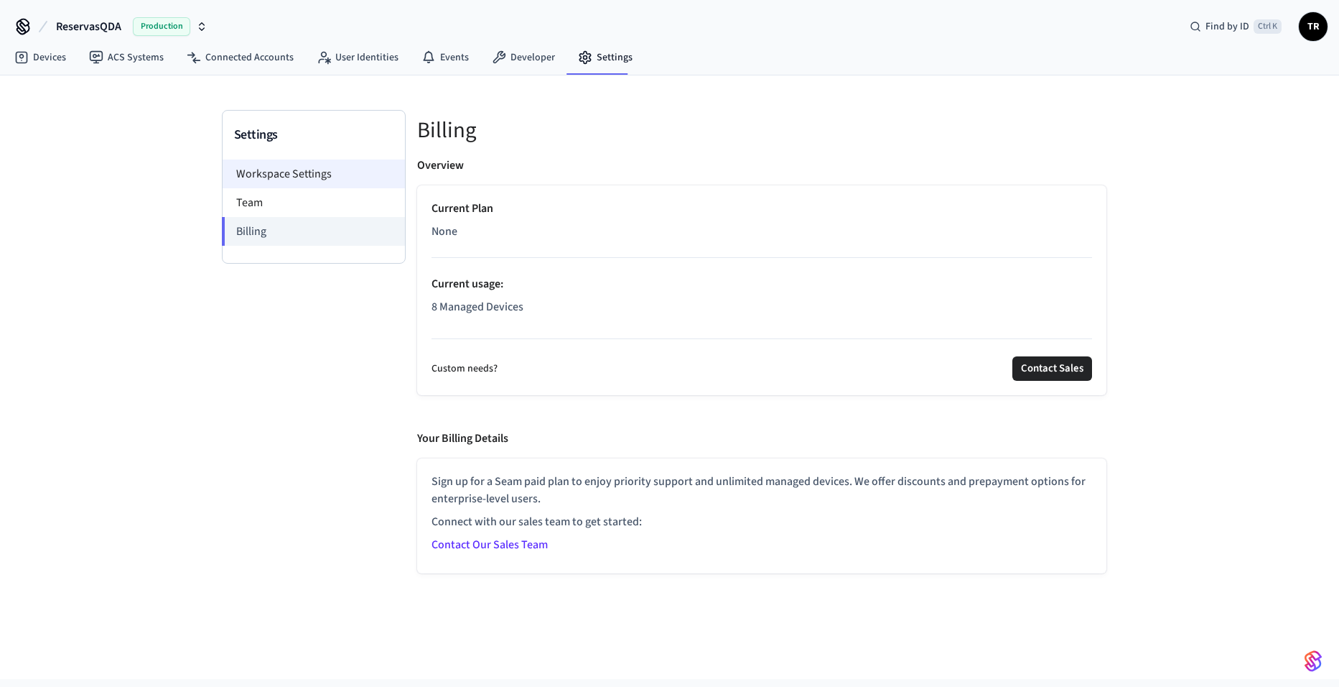
click at [272, 172] on li "Workspace Settings" at bounding box center [314, 173] width 182 height 29
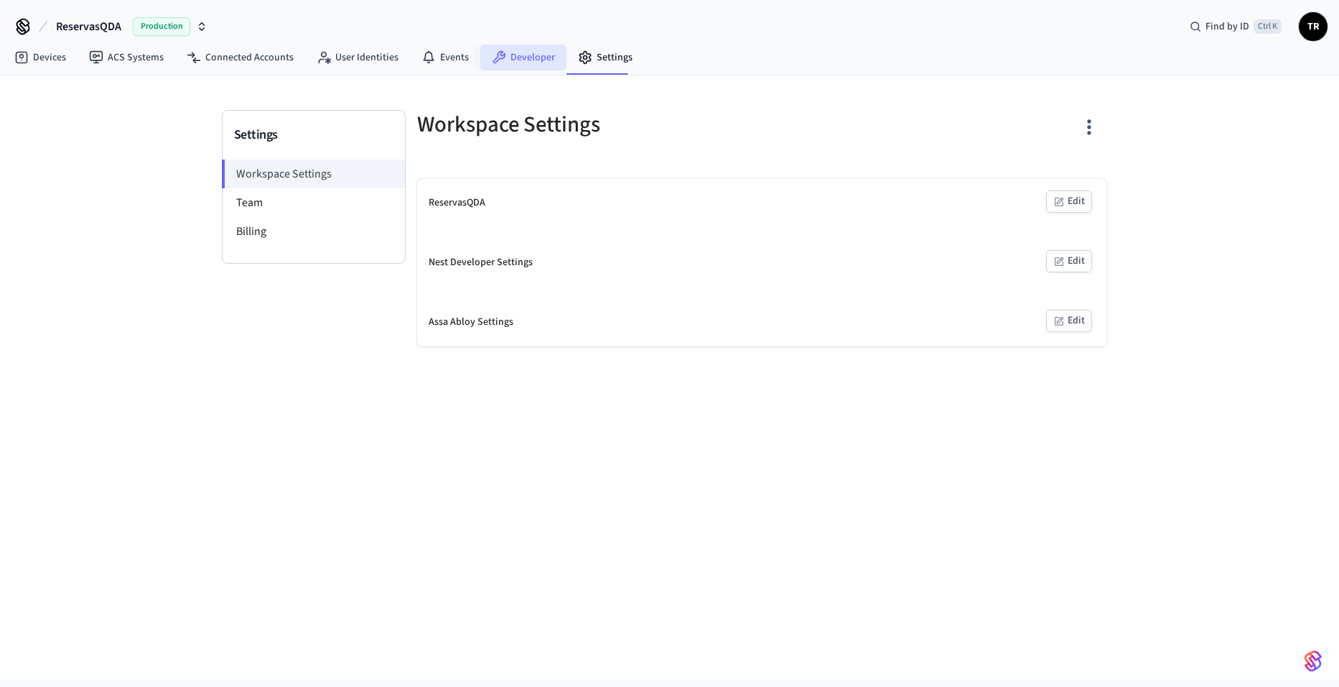
click at [493, 59] on icon at bounding box center [499, 57] width 13 height 13
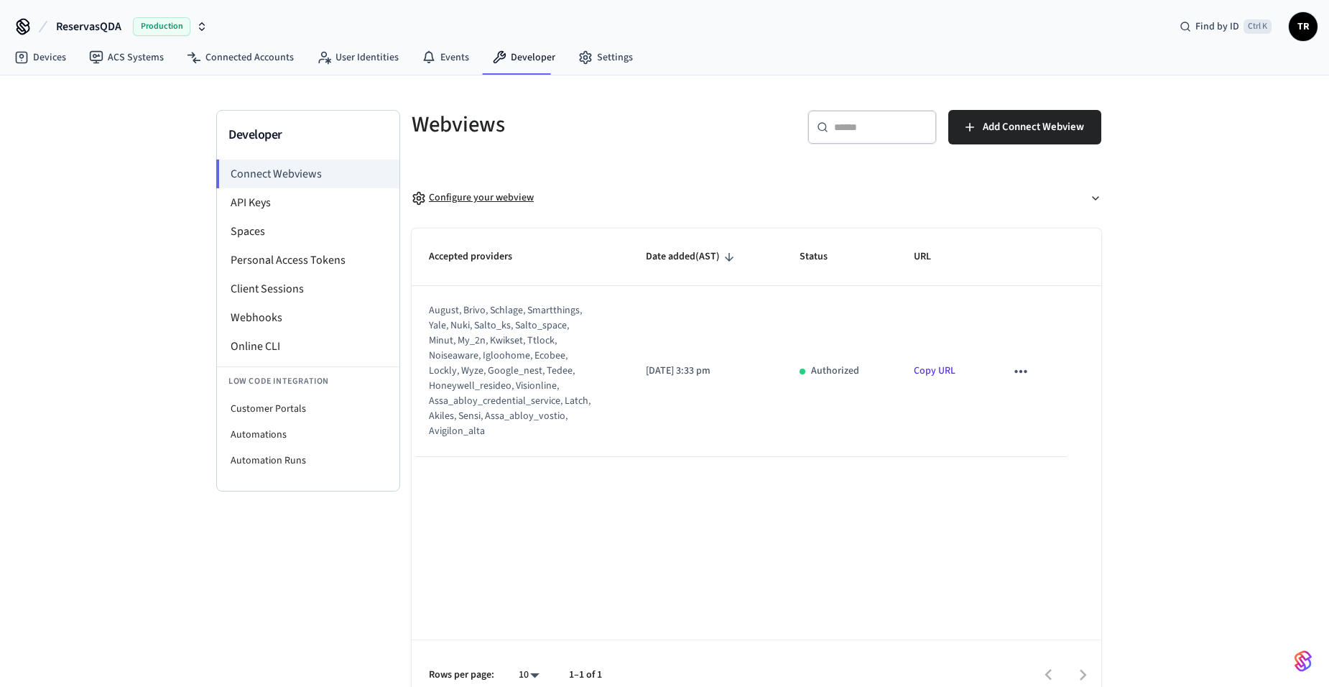
click at [457, 208] on button "Configure your webview" at bounding box center [756, 198] width 689 height 38
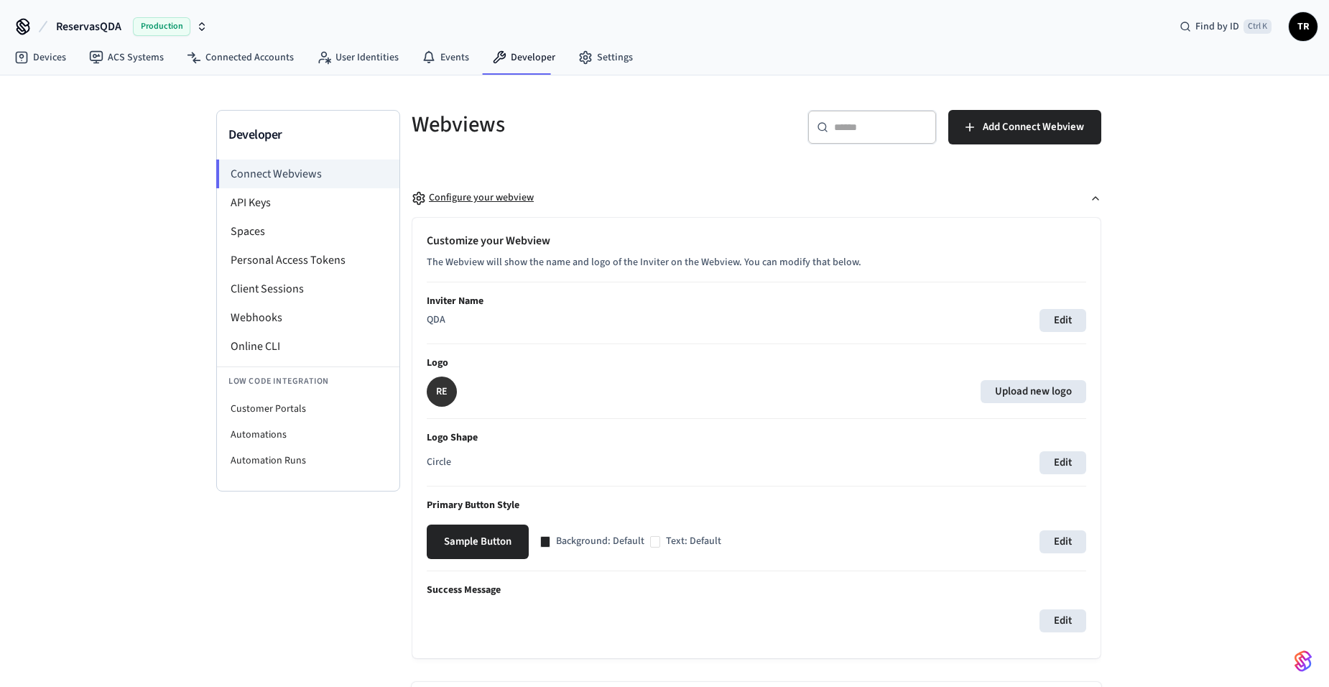
click at [457, 208] on button "Configure your webview" at bounding box center [756, 198] width 689 height 38
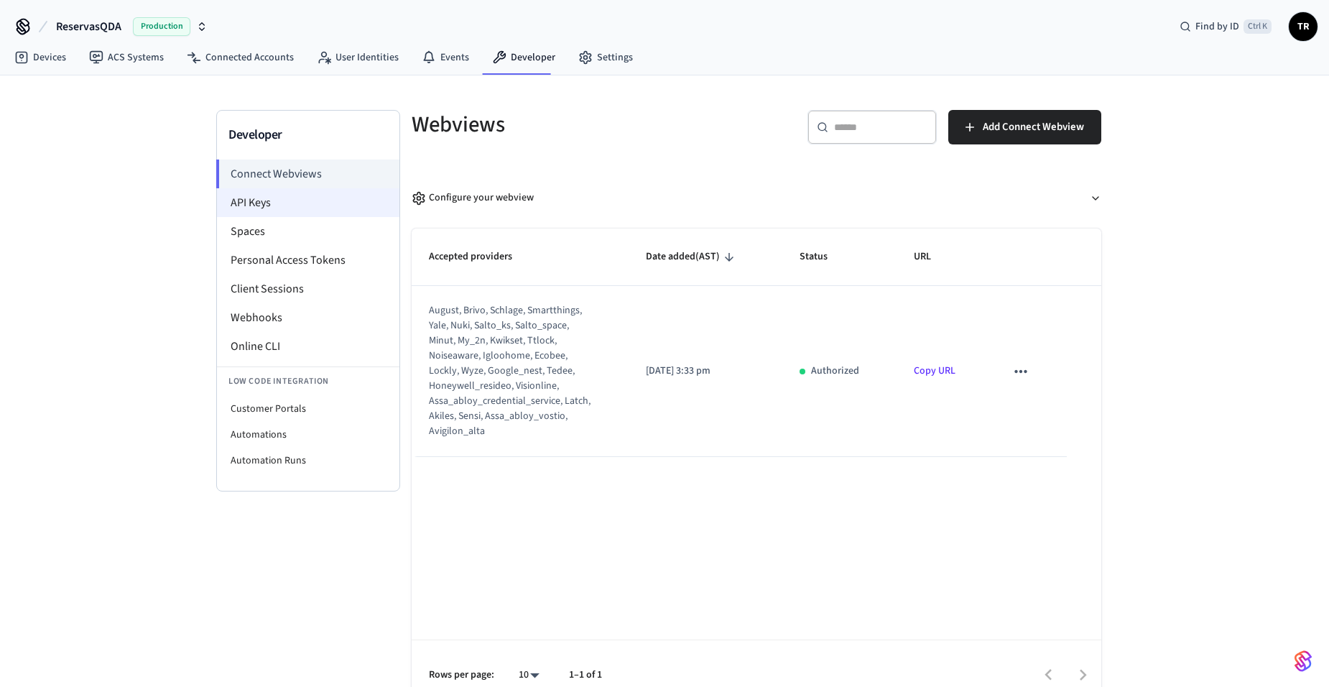
click at [293, 206] on li "API Keys" at bounding box center [308, 202] width 182 height 29
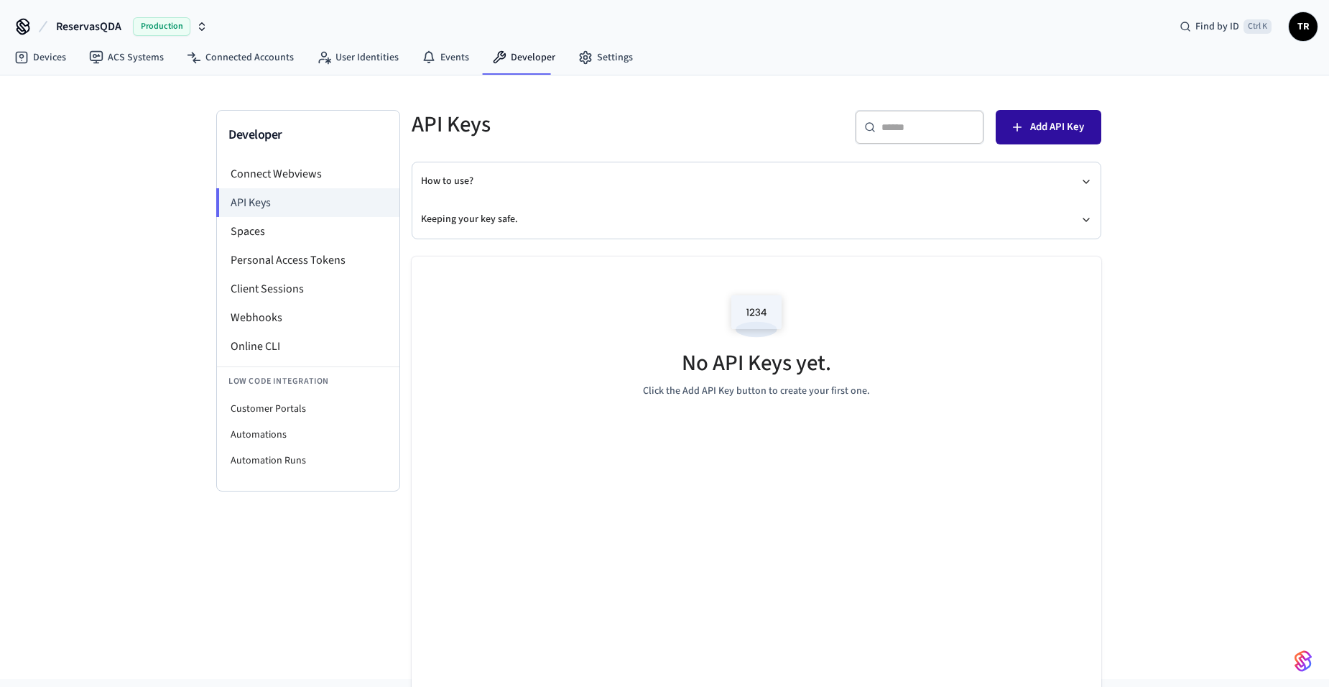
click at [1055, 123] on span "Add API Key" at bounding box center [1057, 127] width 54 height 19
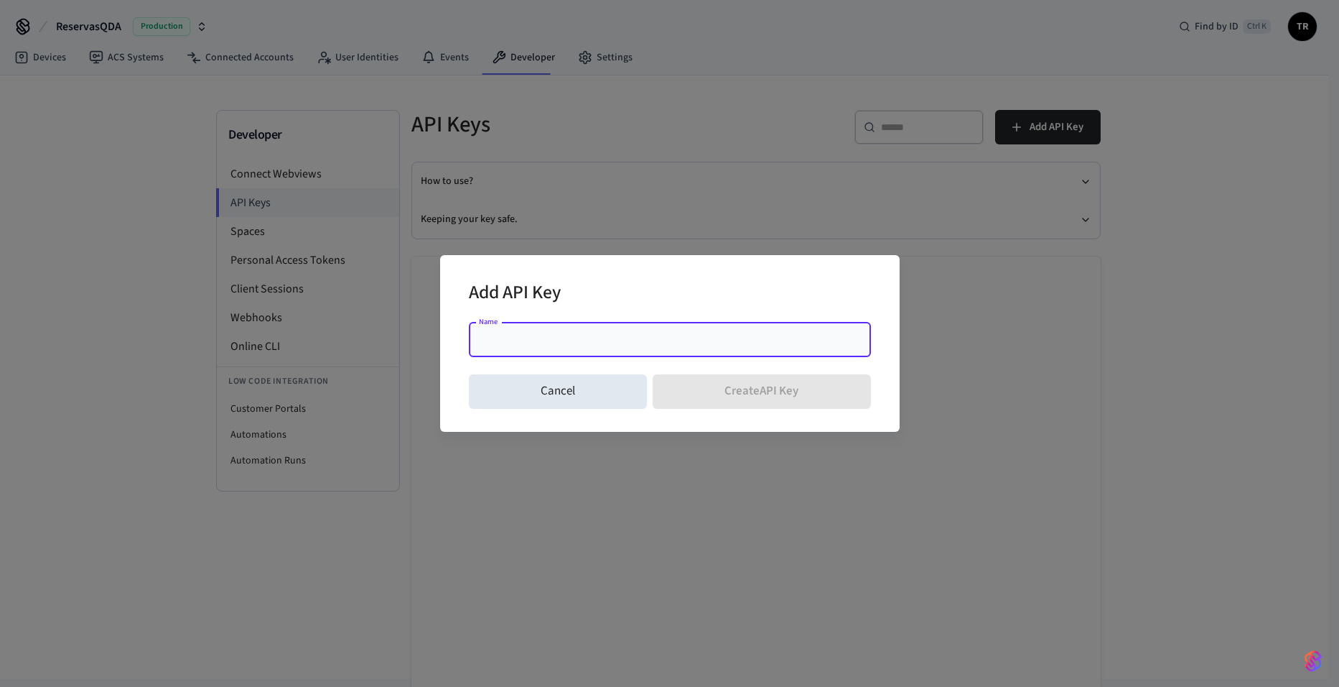
click at [536, 347] on div "Name" at bounding box center [670, 339] width 402 height 34
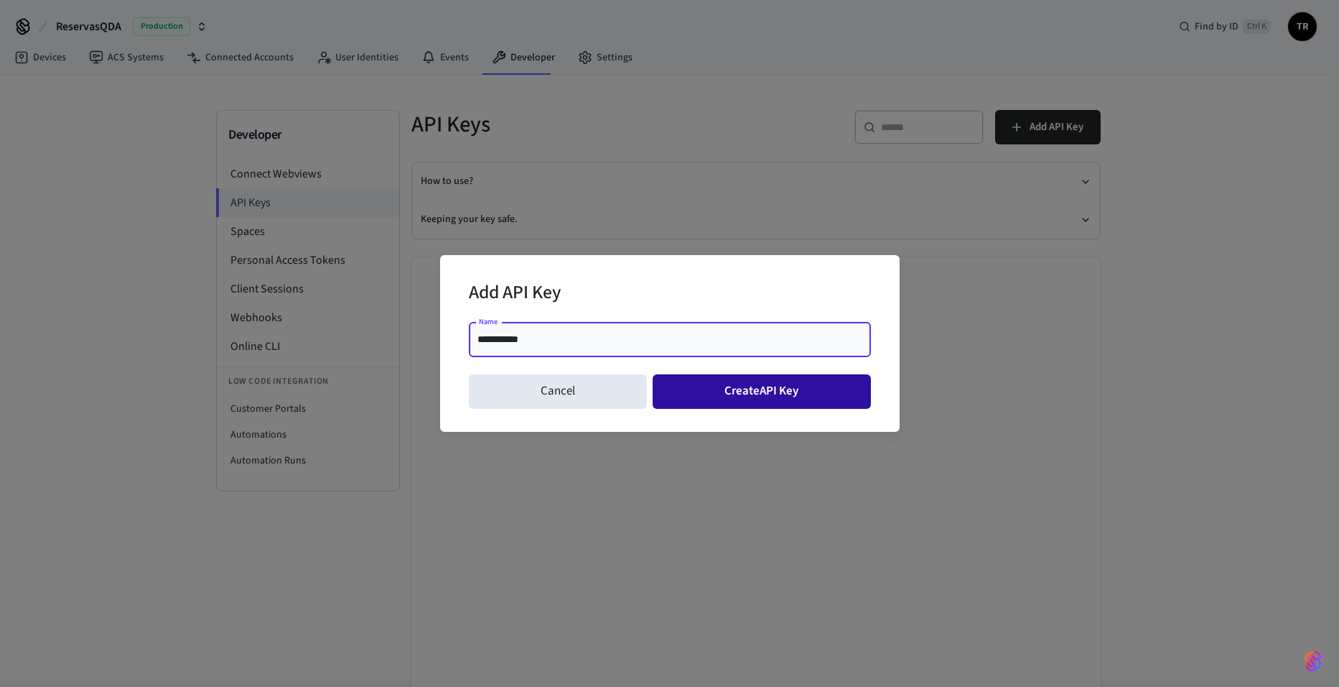
type input "**********"
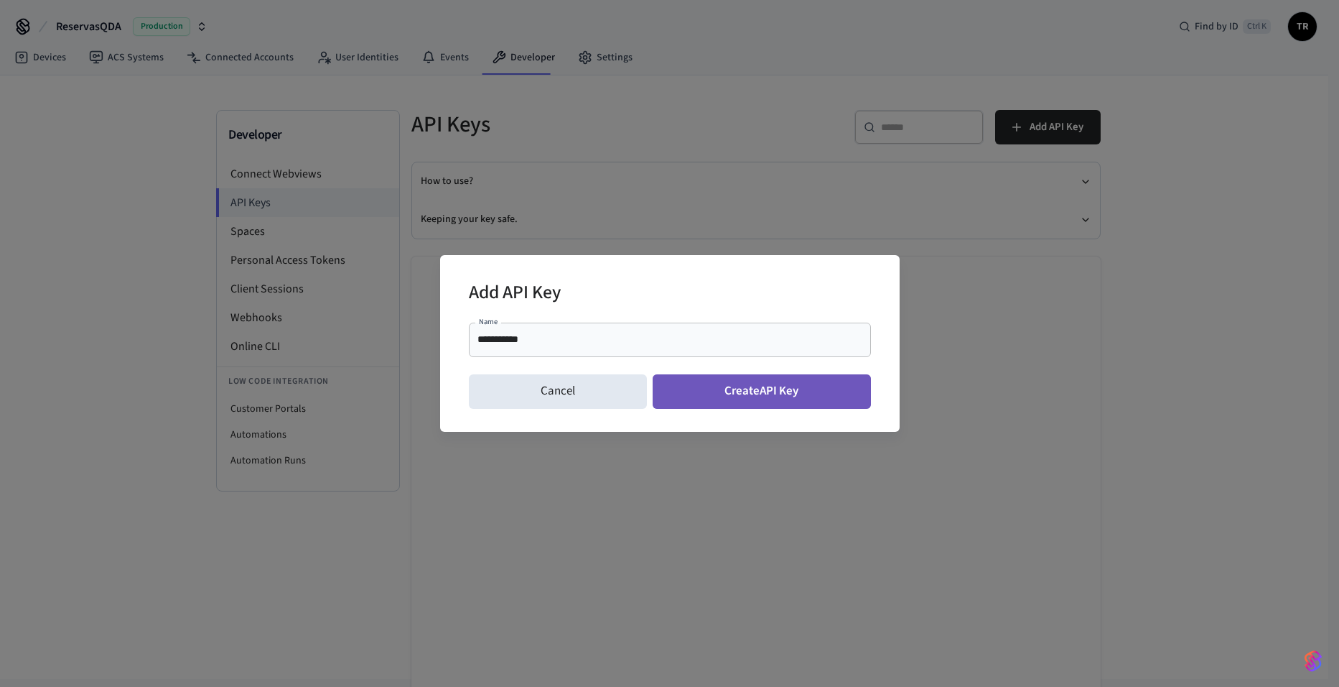
click at [761, 388] on button "Create API Key" at bounding box center [762, 391] width 218 height 34
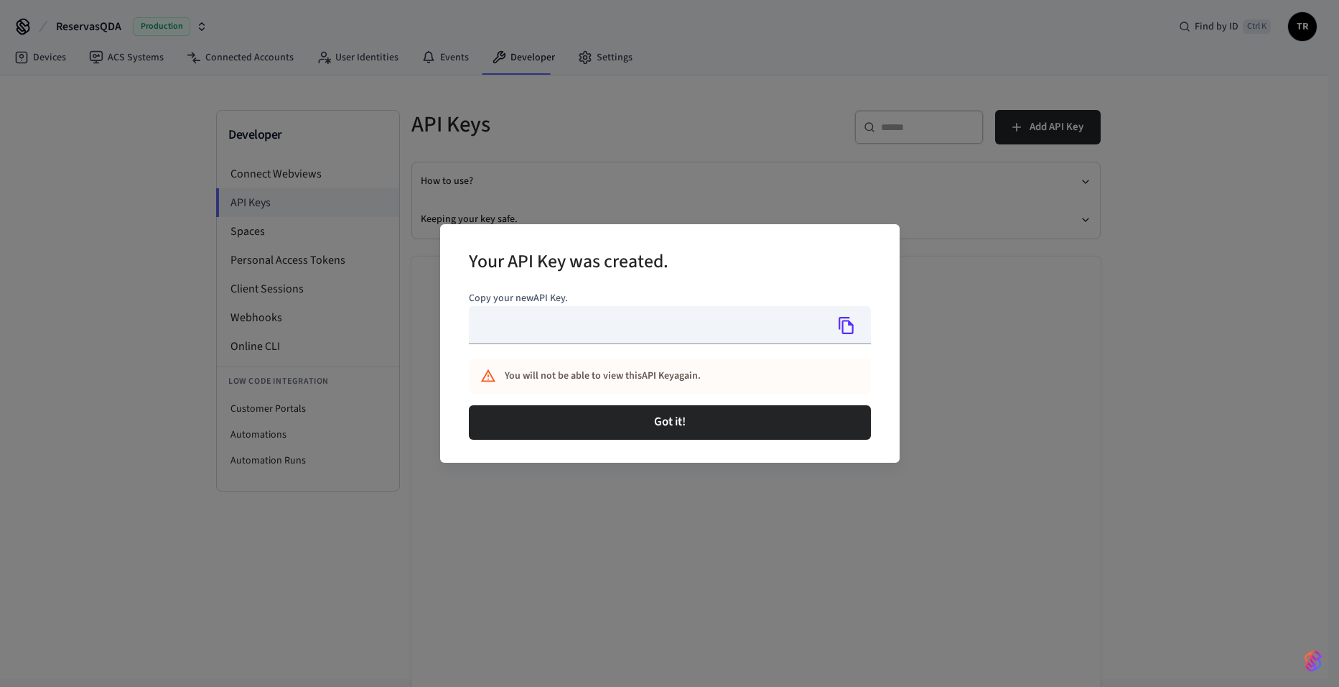
type input "**********"
click at [840, 324] on icon "Copy" at bounding box center [847, 325] width 15 height 17
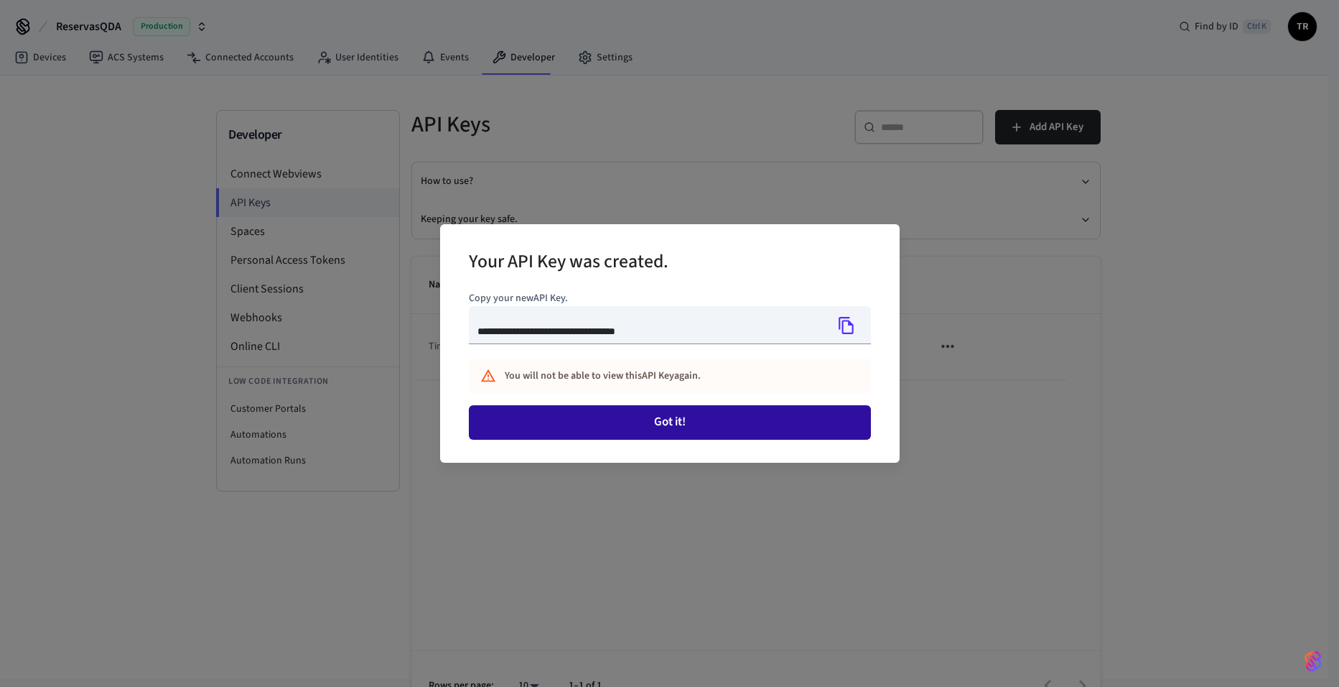
click at [660, 429] on button "Got it!" at bounding box center [670, 422] width 402 height 34
